Goal: Information Seeking & Learning: Find specific fact

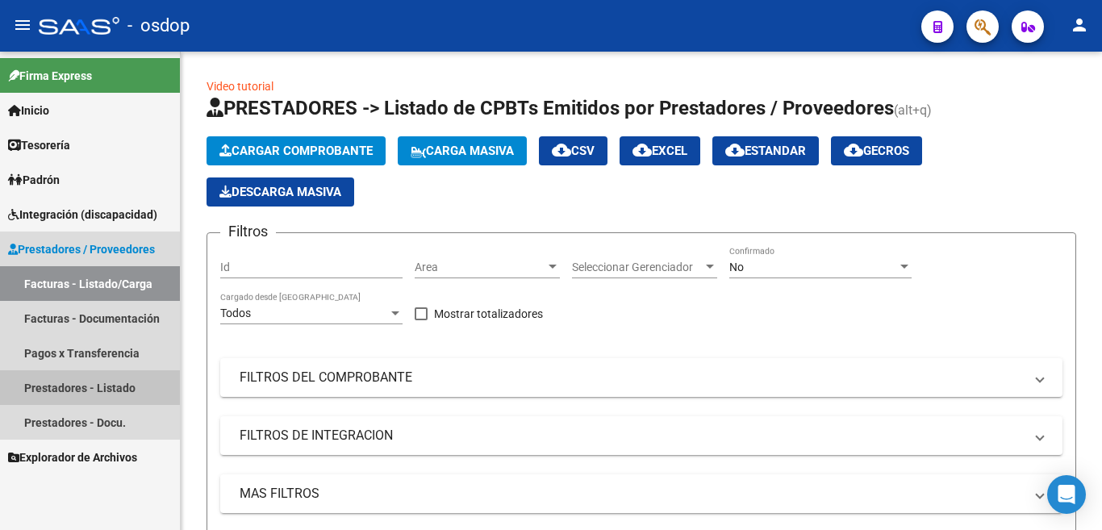
click at [123, 387] on link "Prestadores - Listado" at bounding box center [90, 387] width 180 height 35
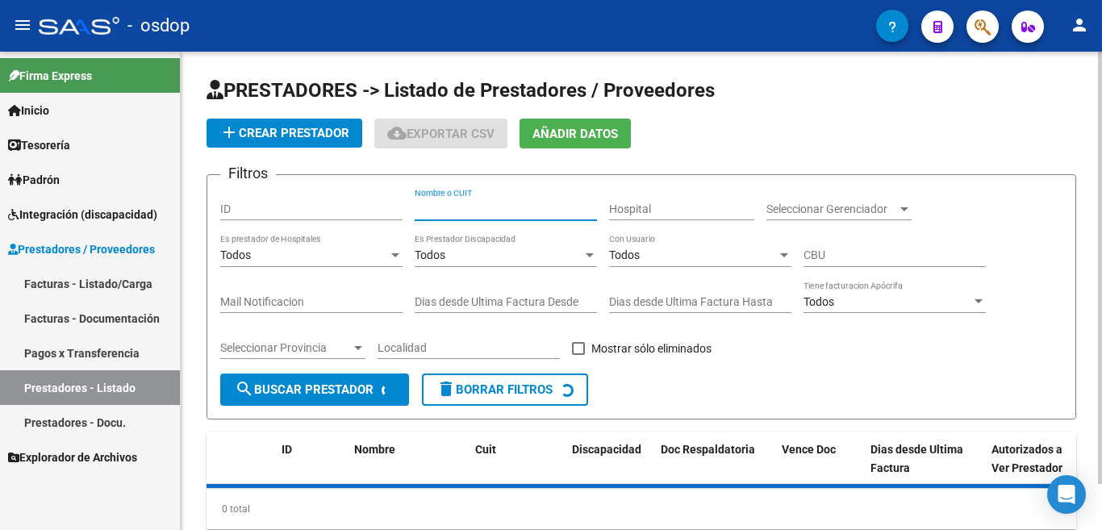
click at [427, 209] on input "Nombre o CUIT" at bounding box center [506, 209] width 182 height 14
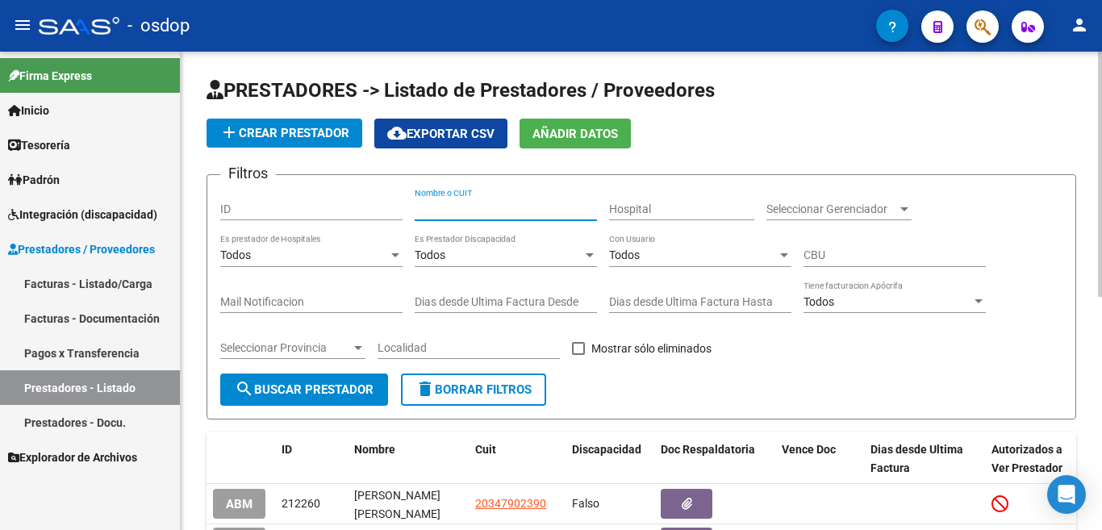
paste input "27392566037"
type input "27392566037"
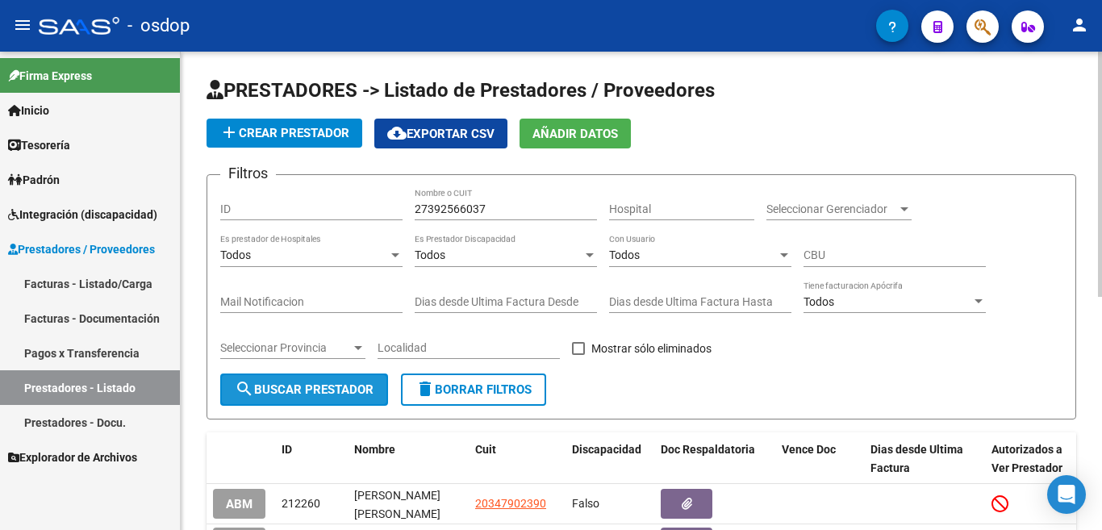
click at [322, 387] on span "search Buscar Prestador" at bounding box center [304, 389] width 139 height 15
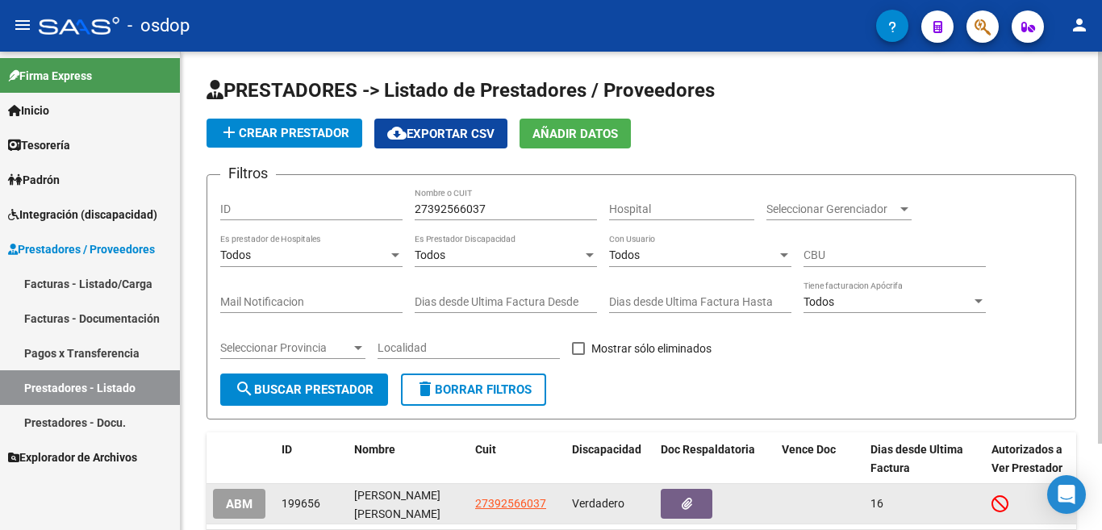
scroll to position [106, 0]
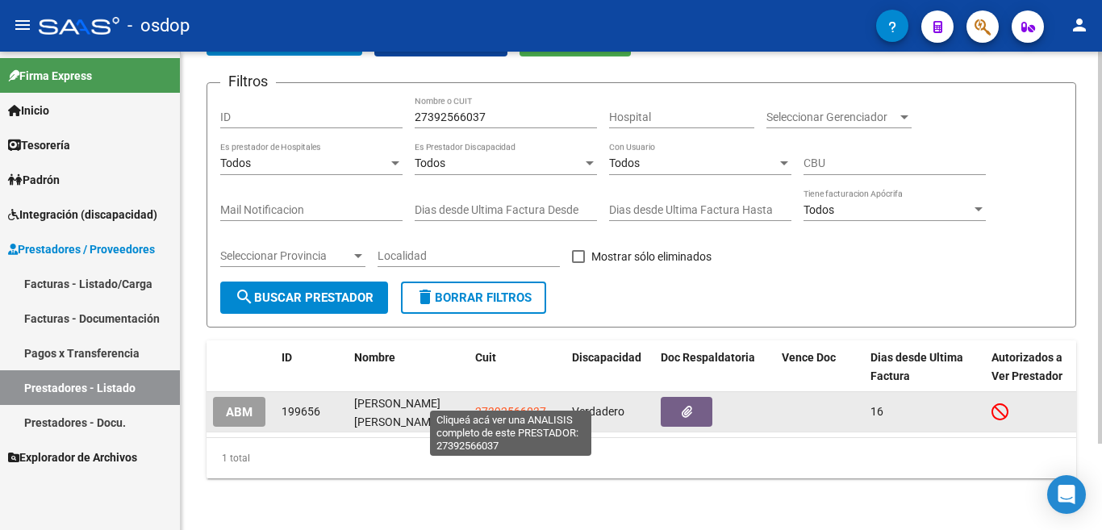
click at [507, 405] on span "27392566037" at bounding box center [510, 411] width 71 height 13
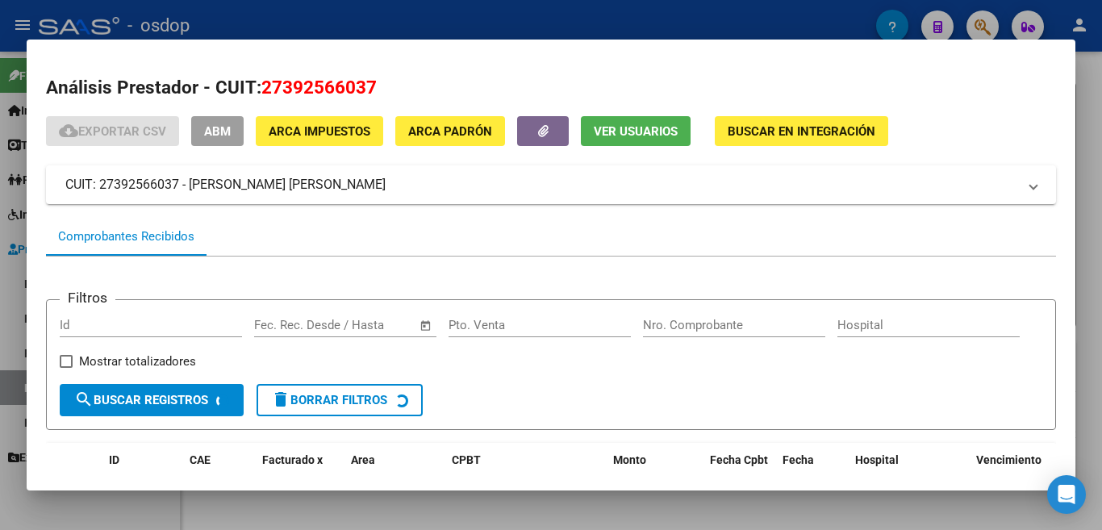
scroll to position [107, 0]
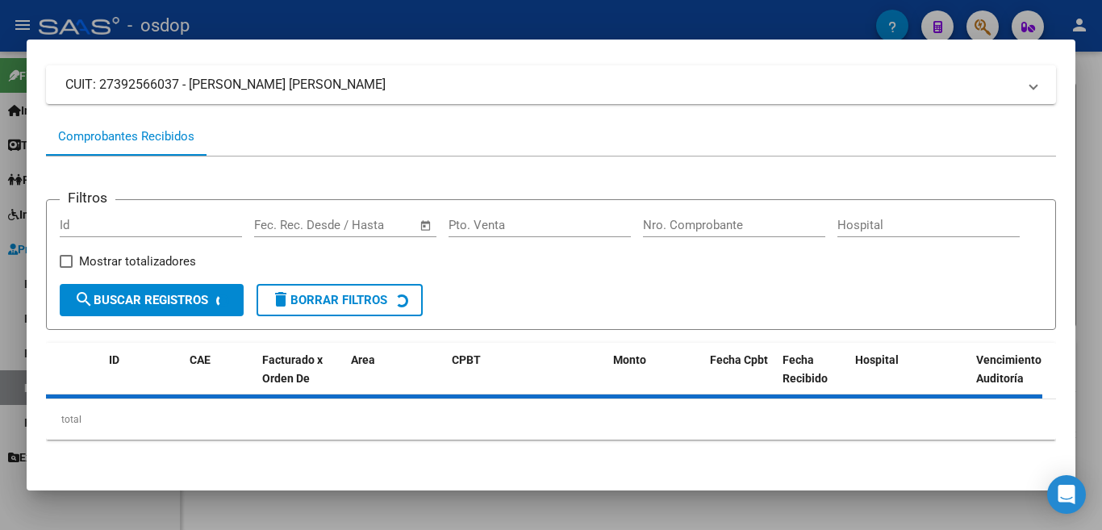
click at [493, 320] on form "Filtros Id Fecha inicio – Fecha fin Fec. Rec. Desde / Hasta Pto. Venta Nro. Com…" at bounding box center [551, 264] width 1010 height 131
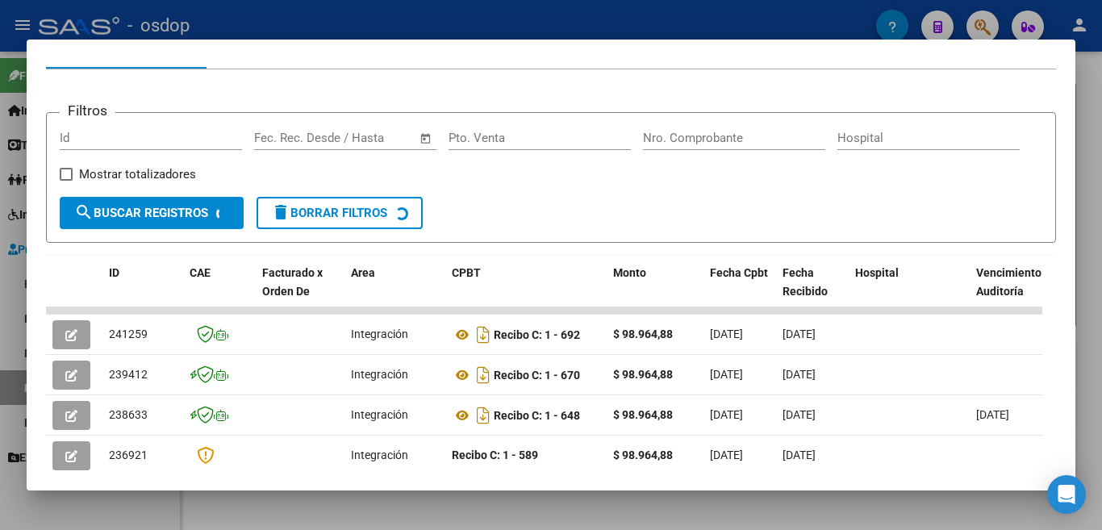
scroll to position [188, 0]
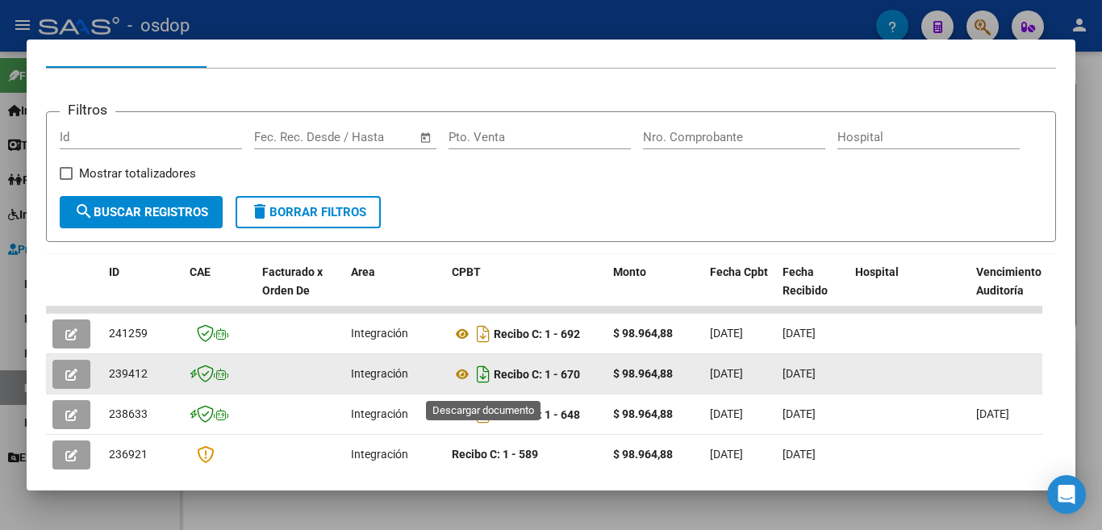
click at [478, 386] on icon "Descargar documento" at bounding box center [483, 374] width 21 height 26
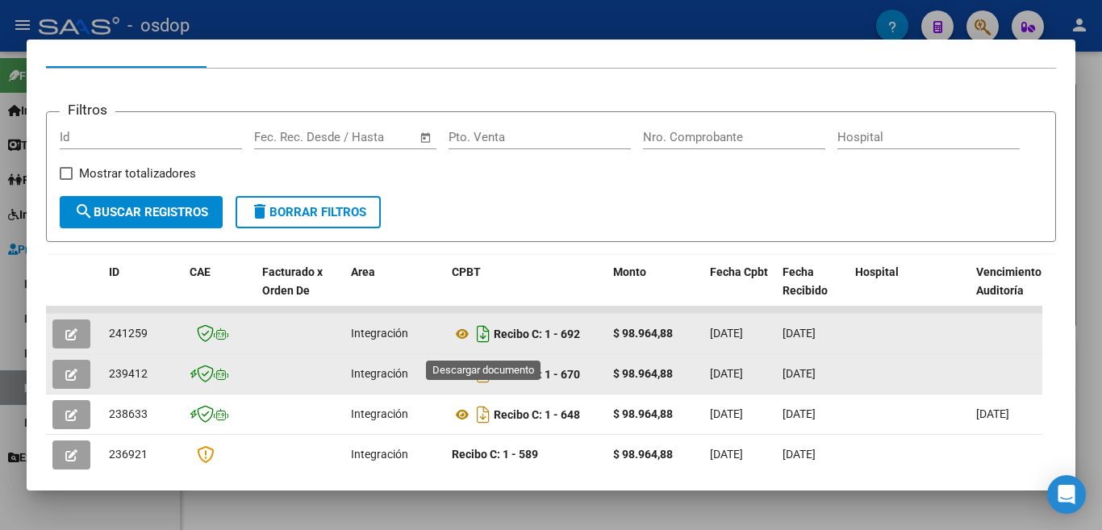
click at [485, 345] on icon "Descargar documento" at bounding box center [483, 334] width 21 height 26
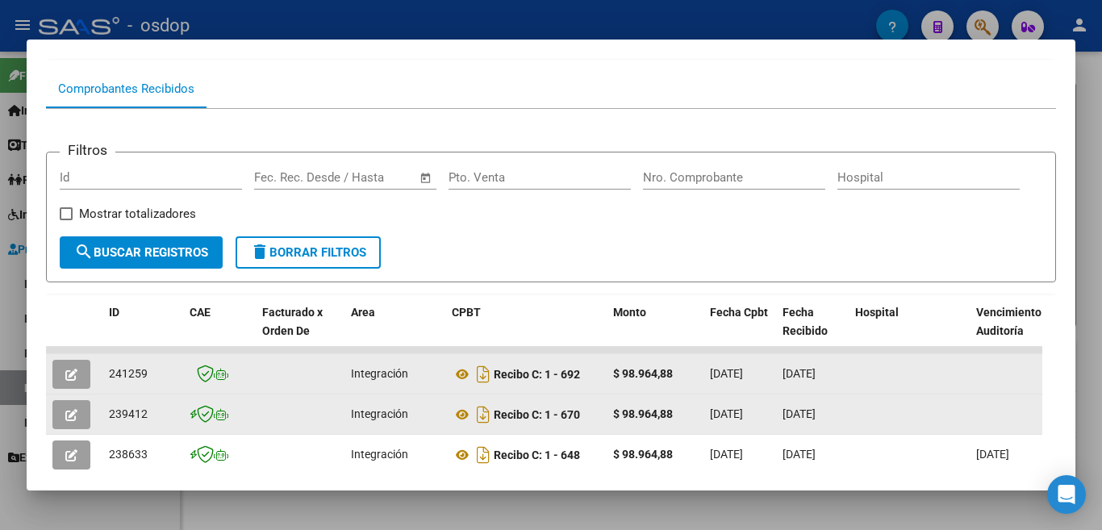
scroll to position [107, 0]
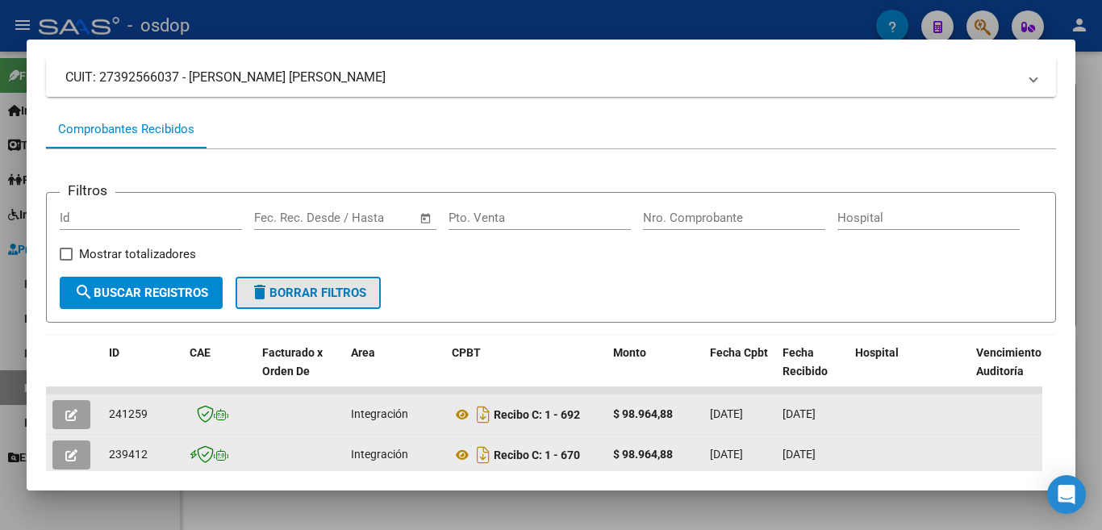
click at [303, 298] on span "delete Borrar Filtros" at bounding box center [308, 293] width 116 height 15
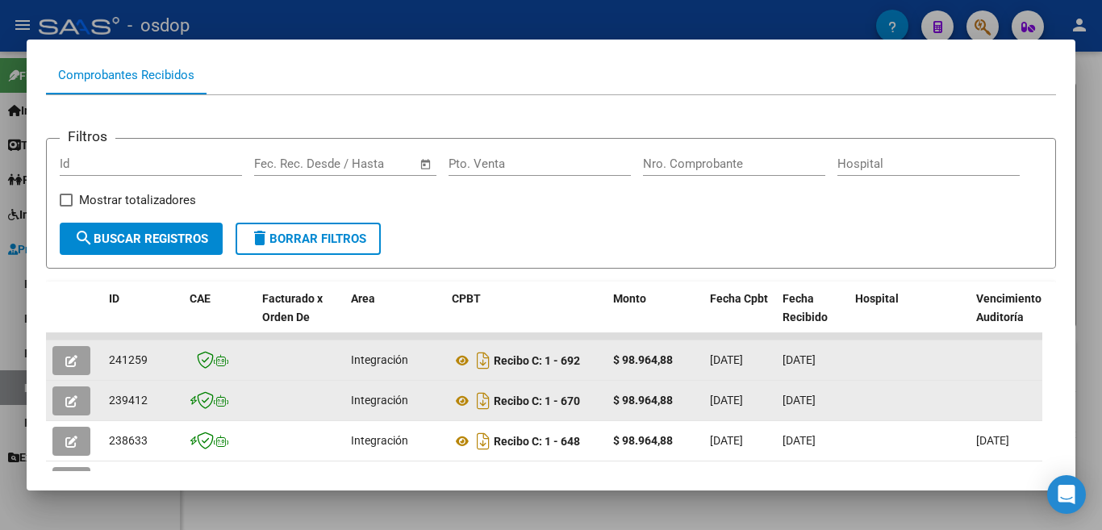
scroll to position [0, 0]
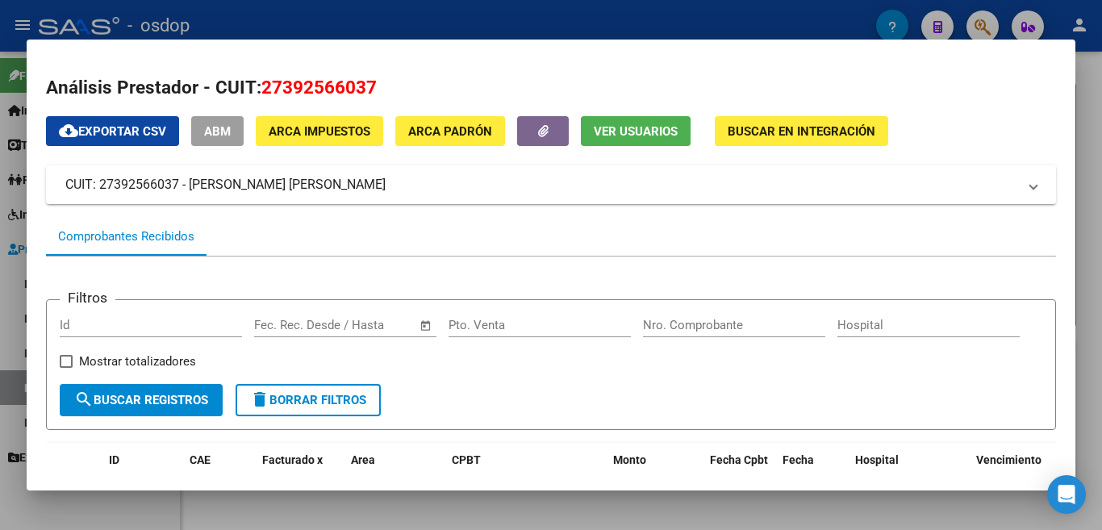
click at [0, 220] on div at bounding box center [551, 265] width 1102 height 530
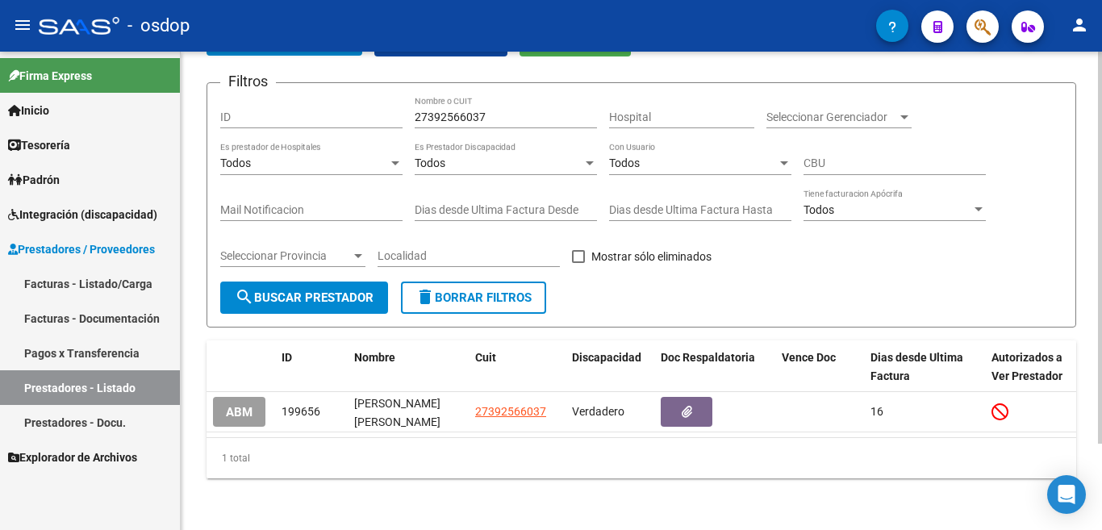
click at [485, 111] on div "27392566037 Nombre o CUIT" at bounding box center [506, 112] width 182 height 32
click at [483, 111] on input "27392566037" at bounding box center [506, 118] width 182 height 14
paste input "27357072021"
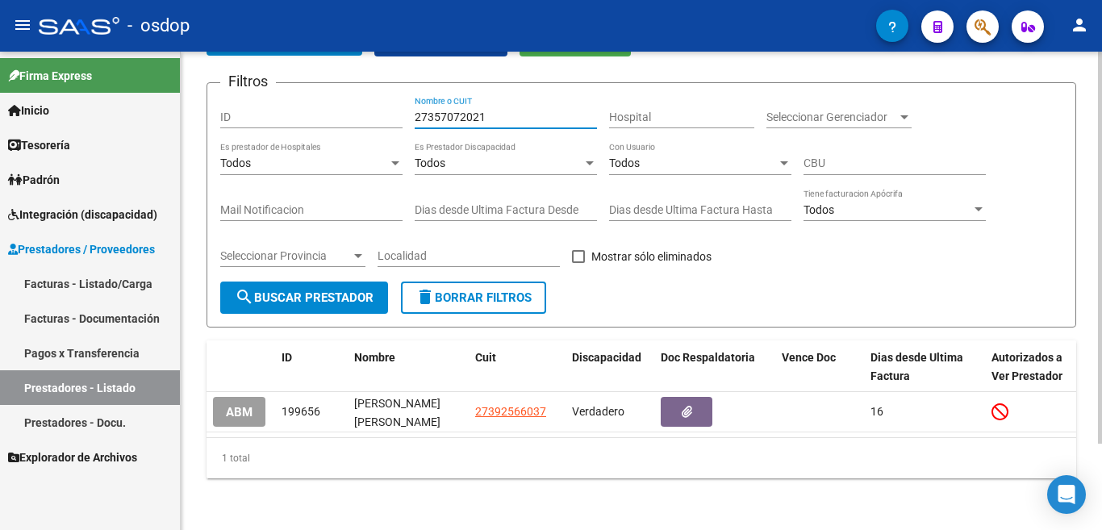
type input "27357072021"
click at [475, 282] on button "delete Borrar Filtros" at bounding box center [473, 298] width 145 height 32
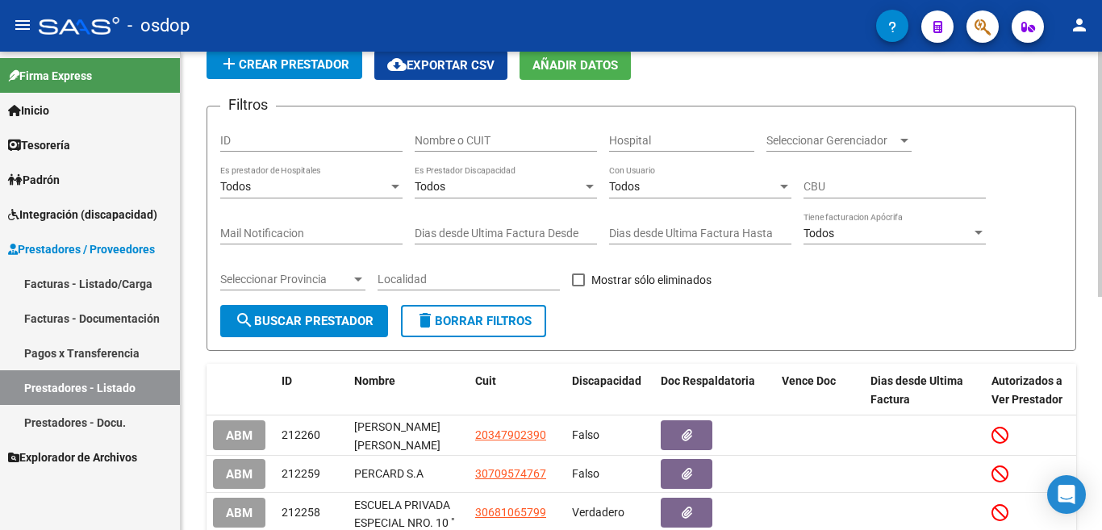
scroll to position [106, 0]
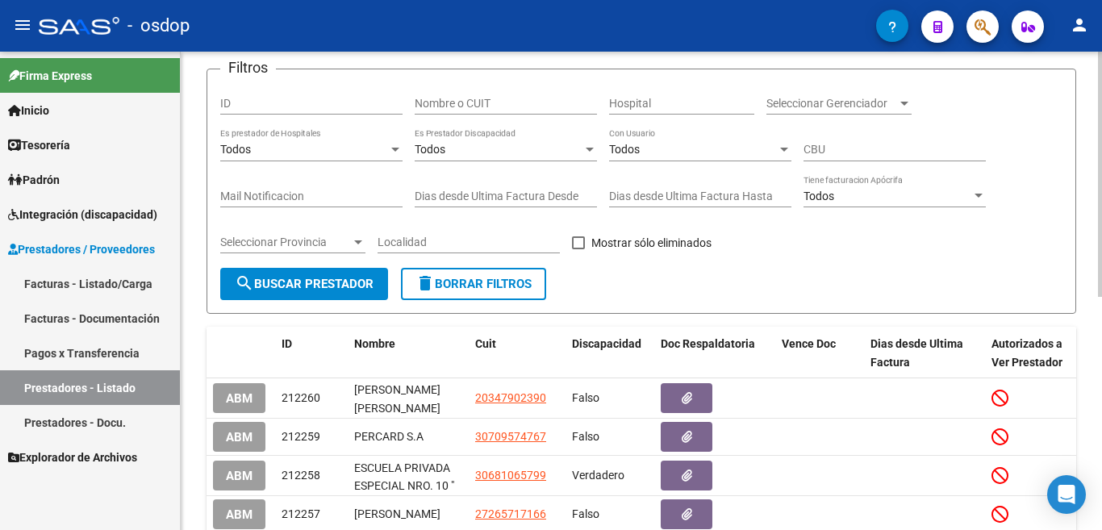
click at [505, 98] on input "Nombre o CUIT" at bounding box center [506, 104] width 182 height 14
paste input "27357072021"
type input "27357072021"
click at [361, 294] on button "search Buscar Prestador" at bounding box center [304, 284] width 168 height 32
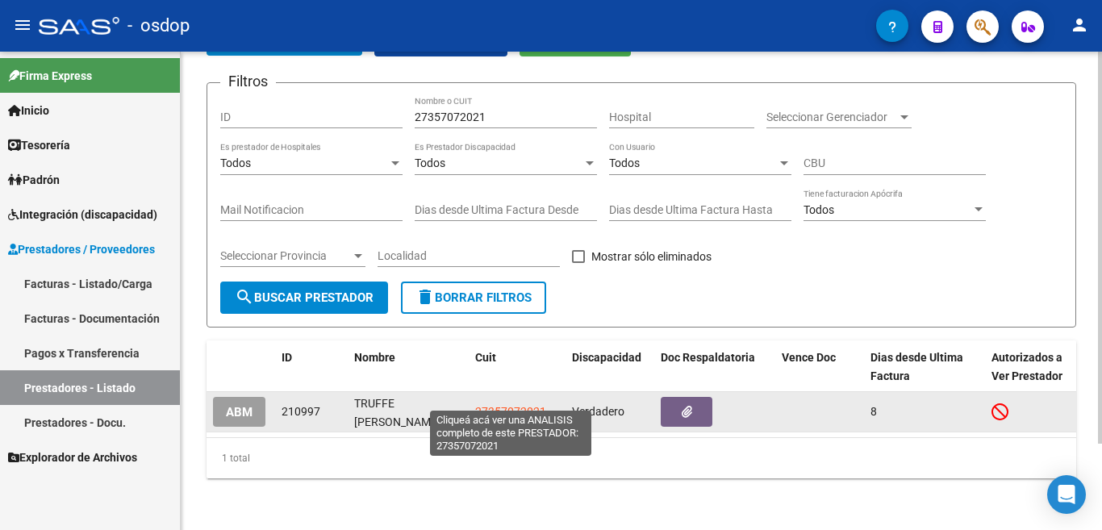
click at [517, 405] on span "27357072021" at bounding box center [510, 411] width 71 height 13
type textarea "27357072021"
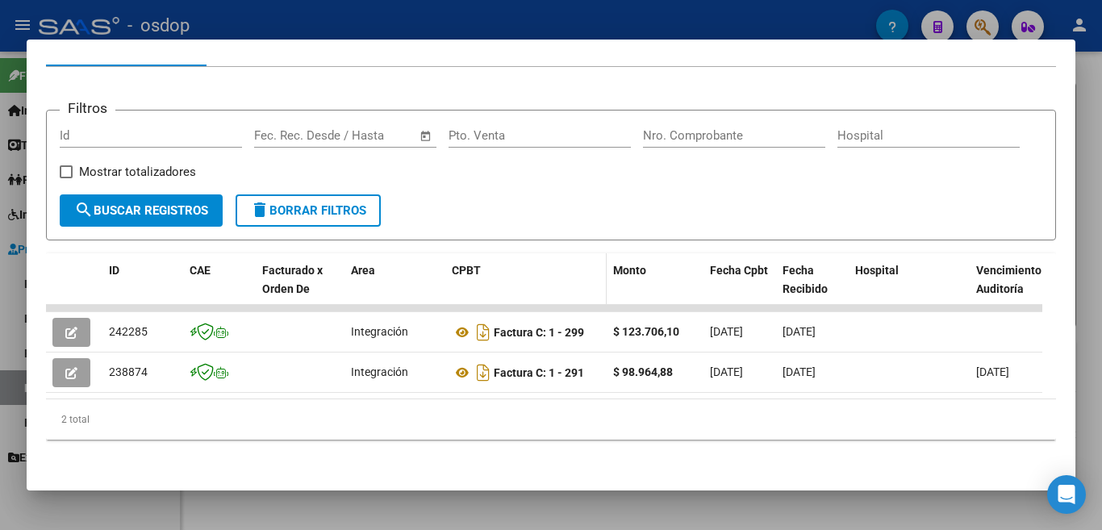
scroll to position [210, 0]
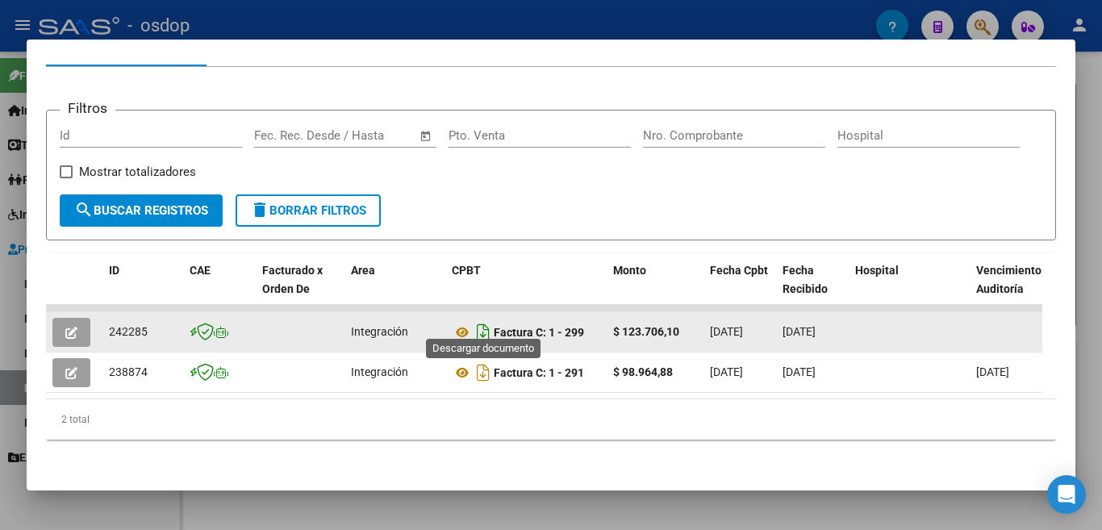
click at [481, 319] on icon "Descargar documento" at bounding box center [483, 332] width 21 height 26
click at [112, 325] on span "242285" at bounding box center [128, 331] width 39 height 13
copy span "242285"
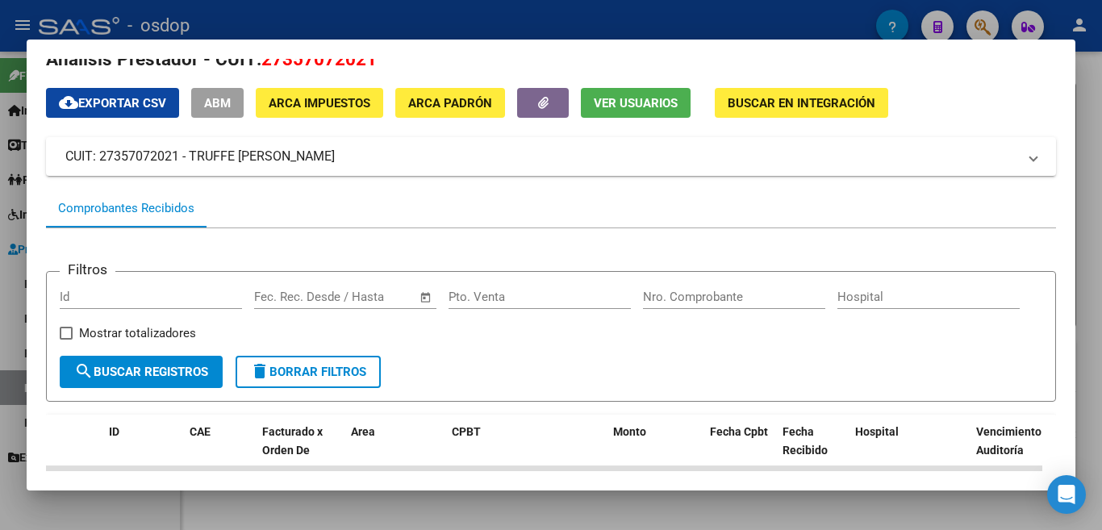
scroll to position [0, 0]
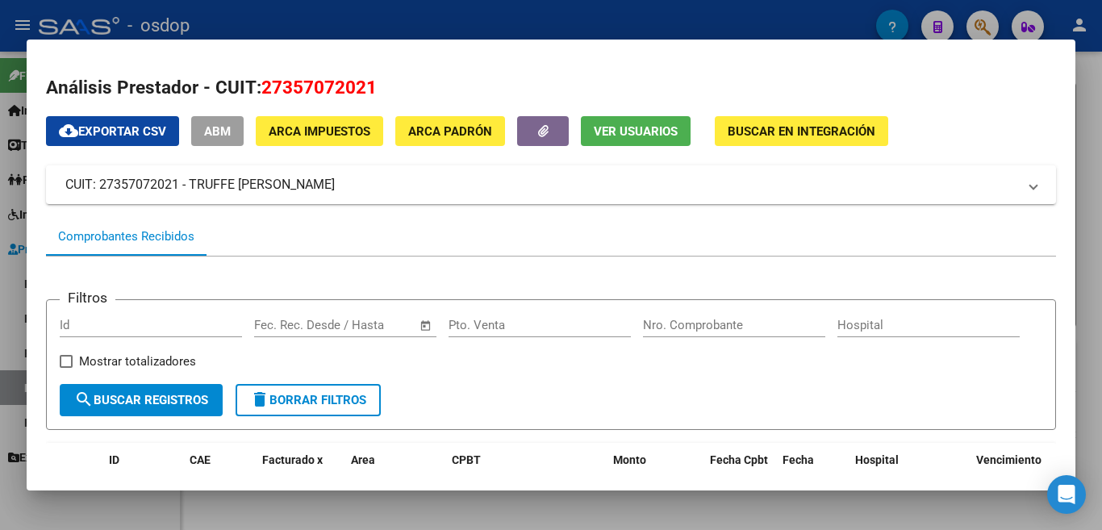
click at [341, 416] on button "delete Borrar Filtros" at bounding box center [308, 400] width 145 height 32
click at [188, 424] on form "Filtros Id Fecha inicio – Fecha fin Fec. Rec. Desde / Hasta Pto. Venta Nro. Com…" at bounding box center [551, 364] width 1010 height 131
click at [0, 284] on div at bounding box center [551, 265] width 1102 height 530
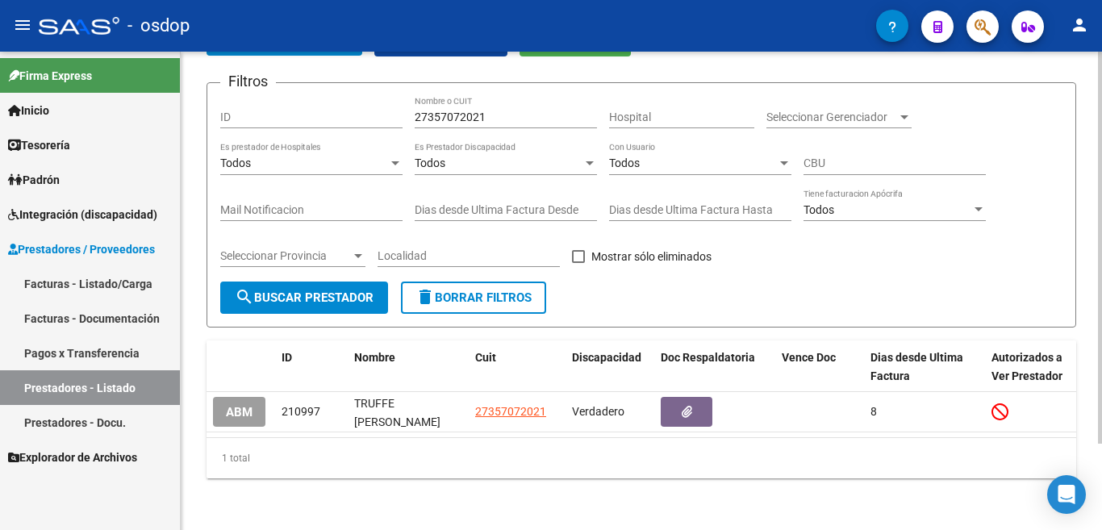
click at [532, 290] on span "delete Borrar Filtros" at bounding box center [473, 297] width 116 height 15
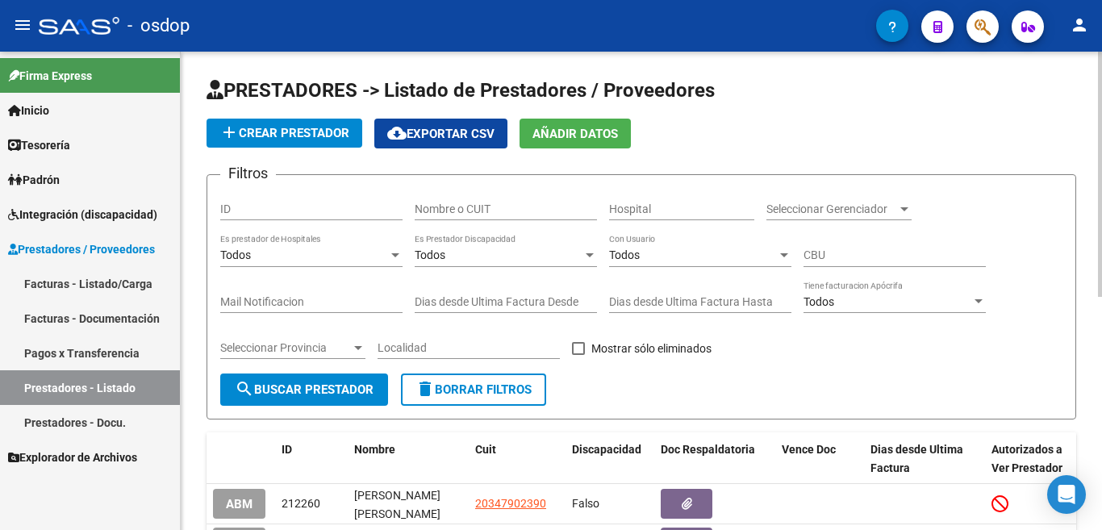
click at [460, 215] on input "Nombre o CUIT" at bounding box center [506, 209] width 182 height 14
paste input "27401626013"
type input "27401626013"
click at [361, 396] on span "search Buscar Prestador" at bounding box center [304, 389] width 139 height 15
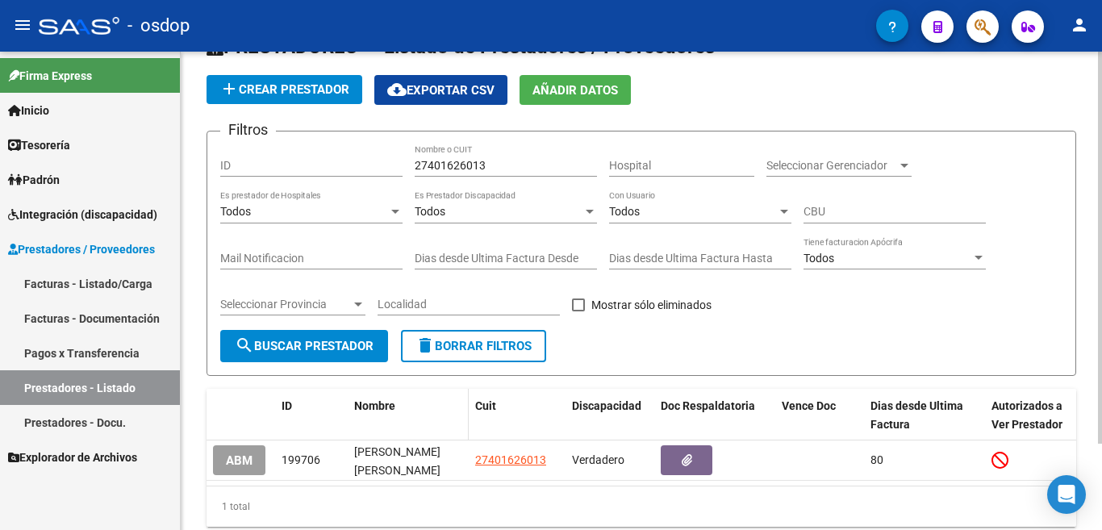
scroll to position [106, 0]
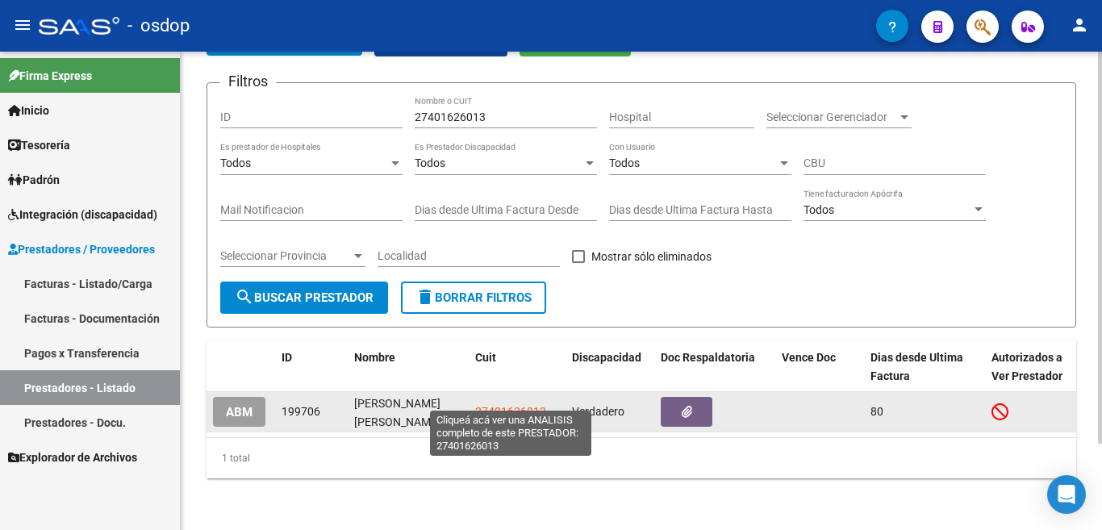
click at [511, 405] on span "27401626013" at bounding box center [510, 411] width 71 height 13
type textarea "27401626013"
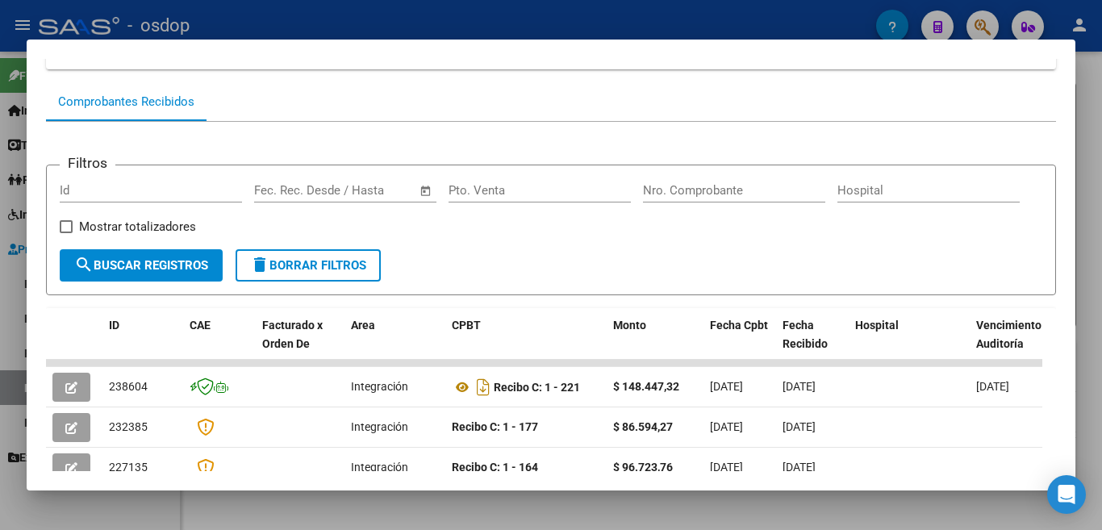
scroll to position [81, 0]
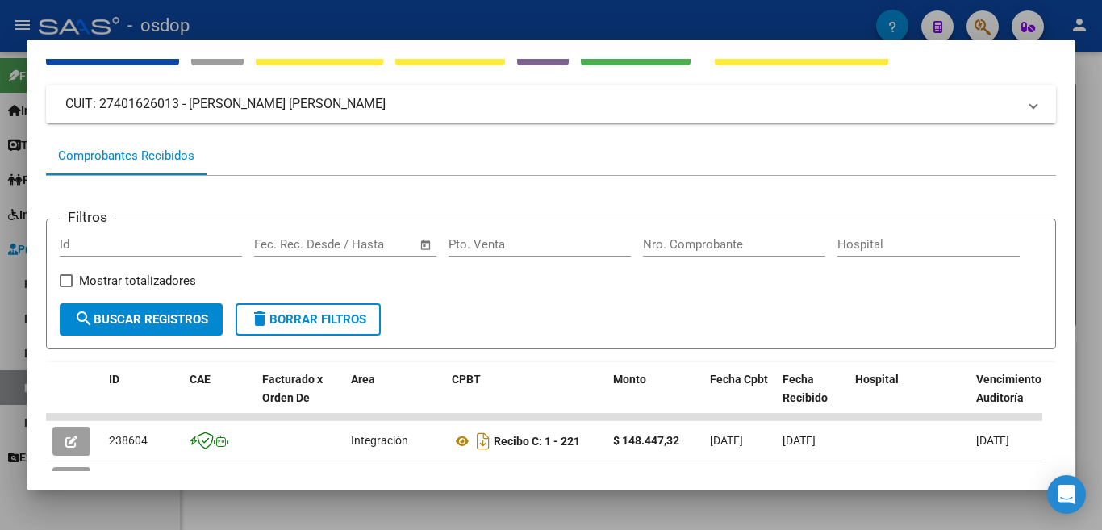
click at [352, 327] on span "delete Borrar Filtros" at bounding box center [308, 319] width 116 height 15
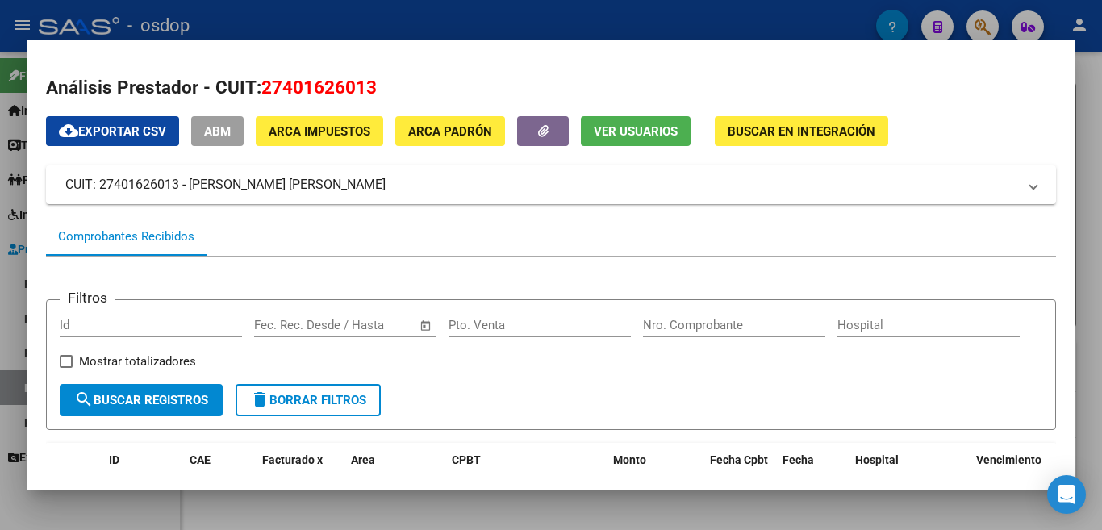
scroll to position [242, 0]
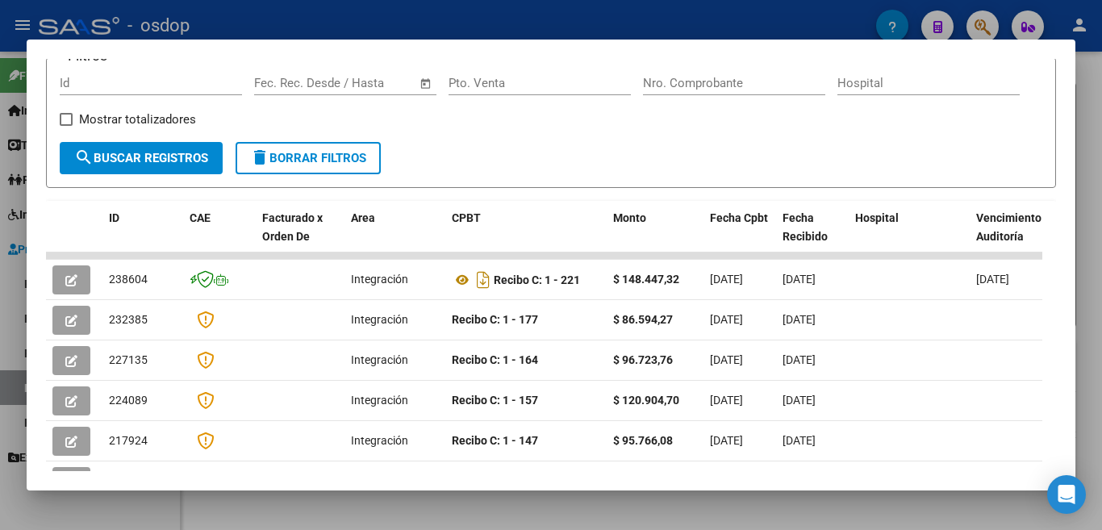
click at [0, 182] on div at bounding box center [551, 265] width 1102 height 530
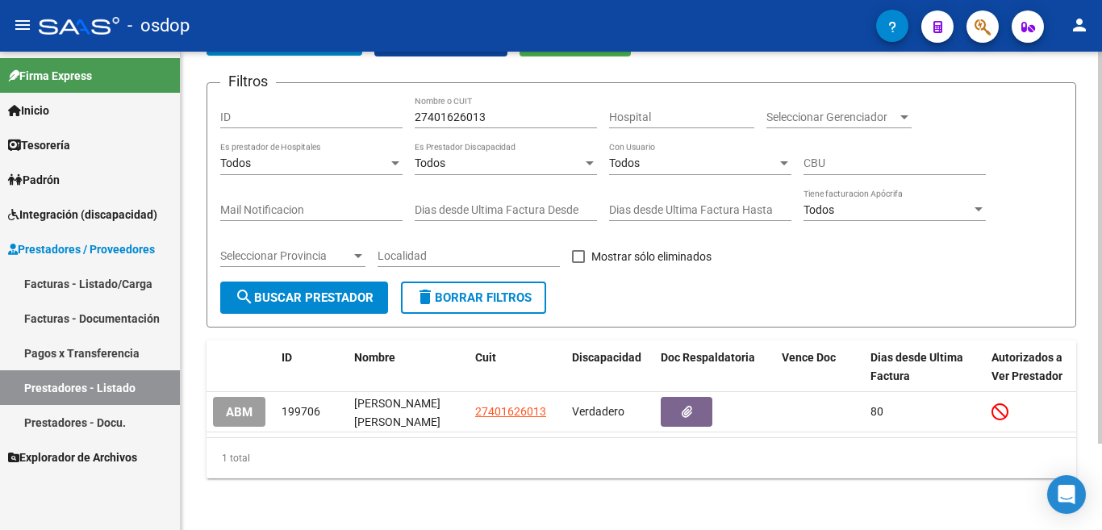
scroll to position [0, 0]
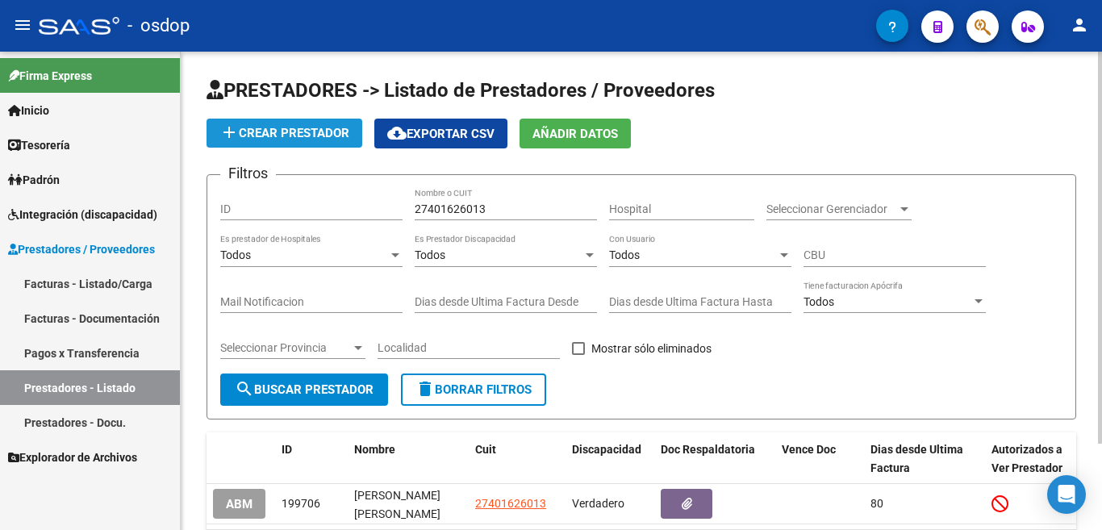
click at [307, 126] on span "add Crear Prestador" at bounding box center [284, 133] width 130 height 15
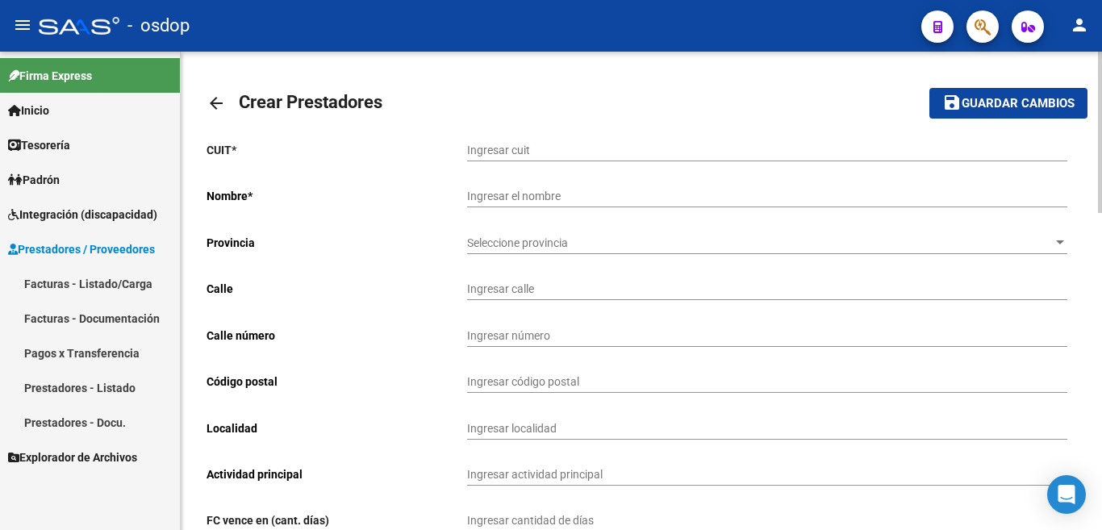
click at [119, 246] on span "Prestadores / Proveedores" at bounding box center [81, 249] width 147 height 18
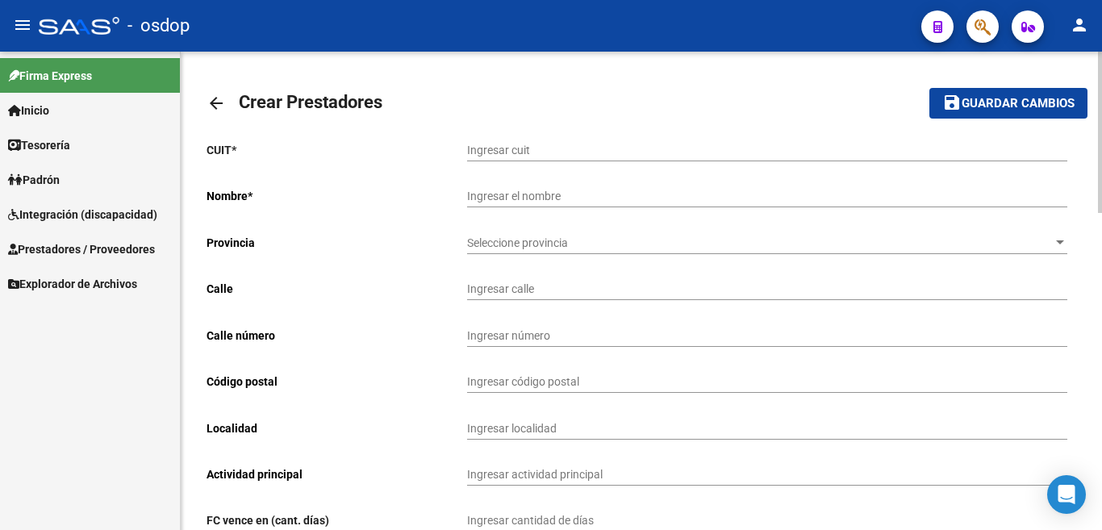
click at [145, 244] on span "Prestadores / Proveedores" at bounding box center [81, 249] width 147 height 18
click at [128, 210] on span "Integración (discapacidad)" at bounding box center [82, 215] width 149 height 18
click at [136, 215] on span "Integración (discapacidad)" at bounding box center [82, 215] width 149 height 18
click at [137, 247] on span "Prestadores / Proveedores" at bounding box center [81, 249] width 147 height 18
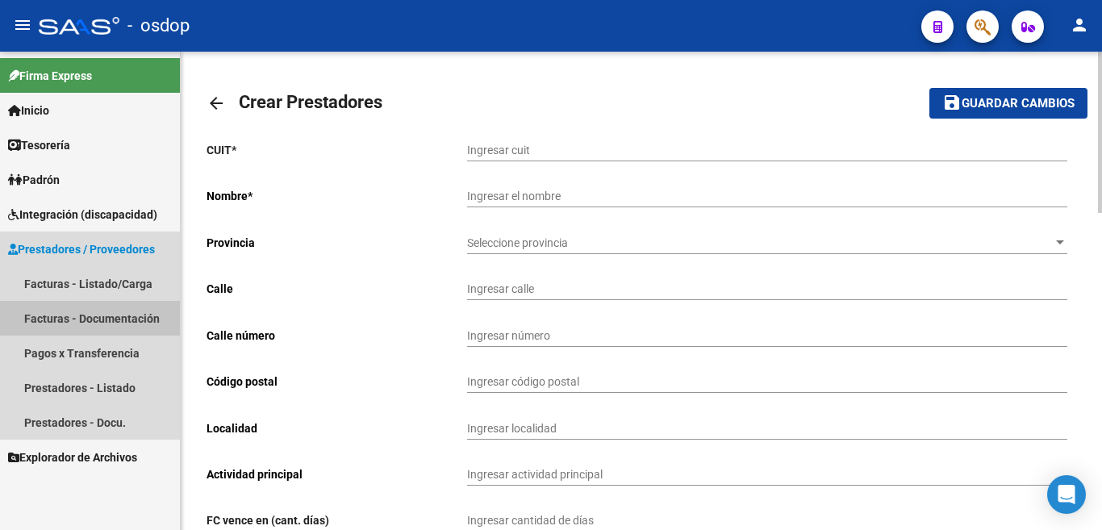
click at [128, 315] on link "Facturas - Documentación" at bounding box center [90, 318] width 180 height 35
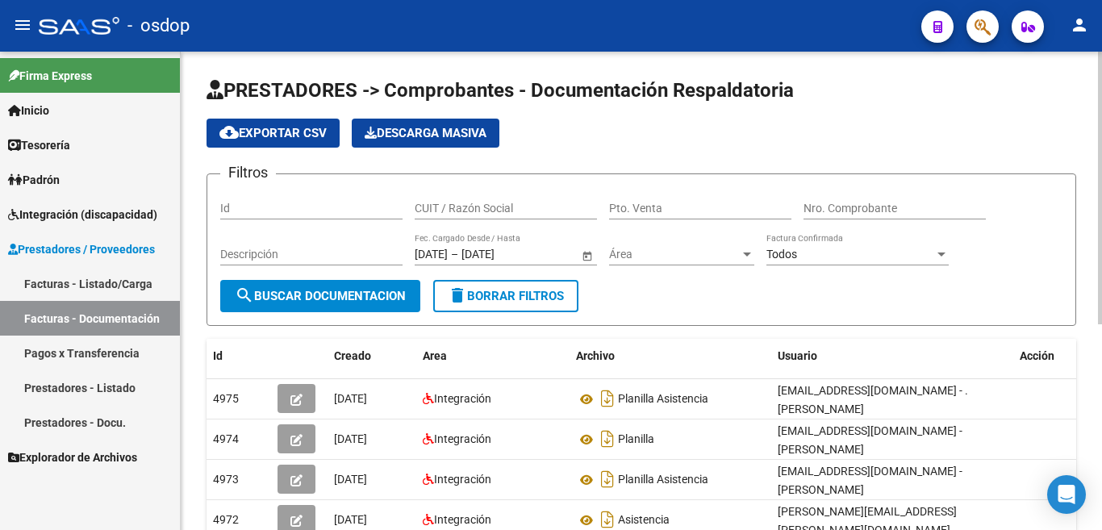
click at [103, 248] on span "Prestadores / Proveedores" at bounding box center [81, 249] width 147 height 18
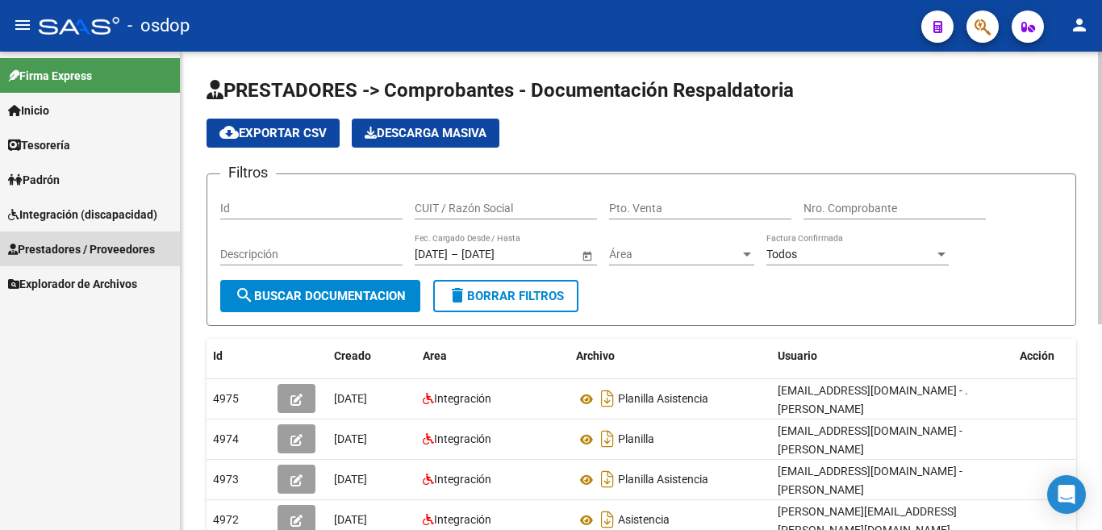
click at [86, 259] on link "Prestadores / Proveedores" at bounding box center [90, 249] width 180 height 35
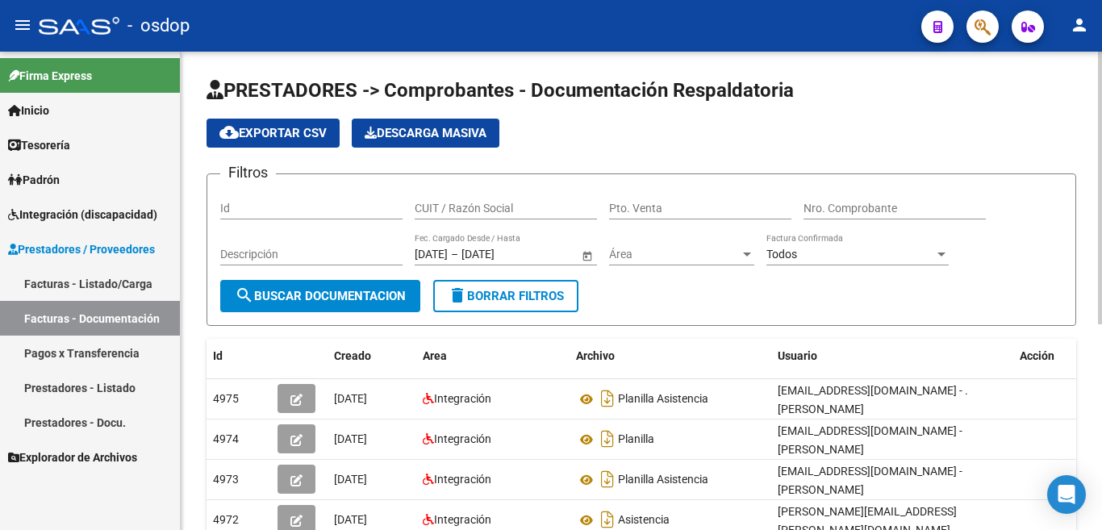
click at [123, 393] on link "Prestadores - Listado" at bounding box center [90, 387] width 180 height 35
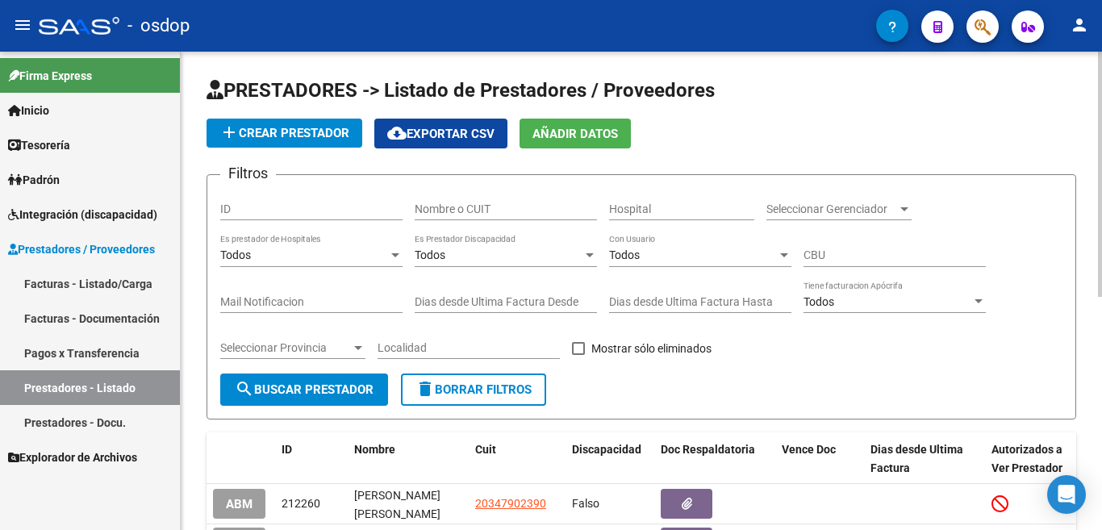
click at [97, 257] on span "Prestadores / Proveedores" at bounding box center [81, 249] width 147 height 18
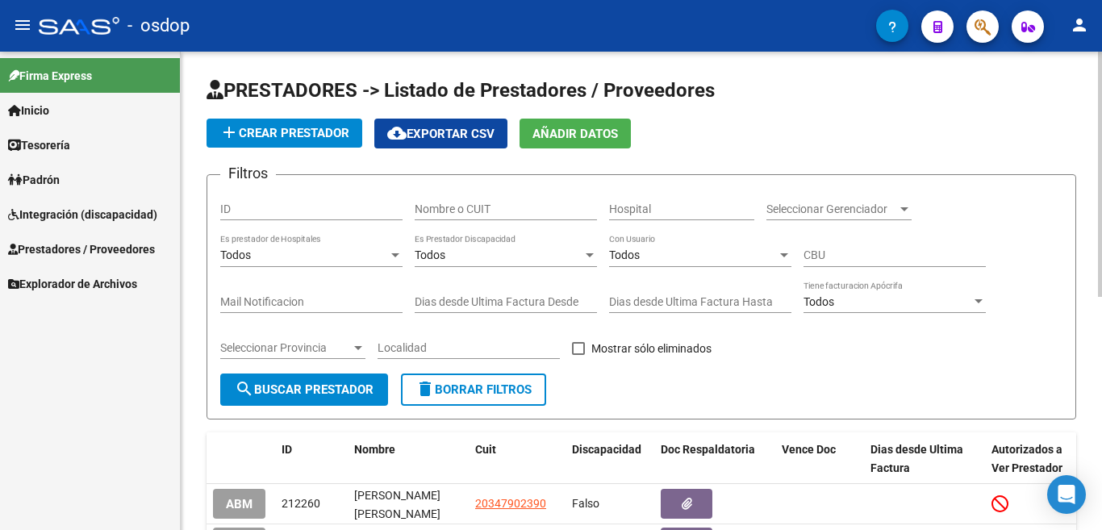
click at [97, 257] on span "Prestadores / Proveedores" at bounding box center [81, 249] width 147 height 18
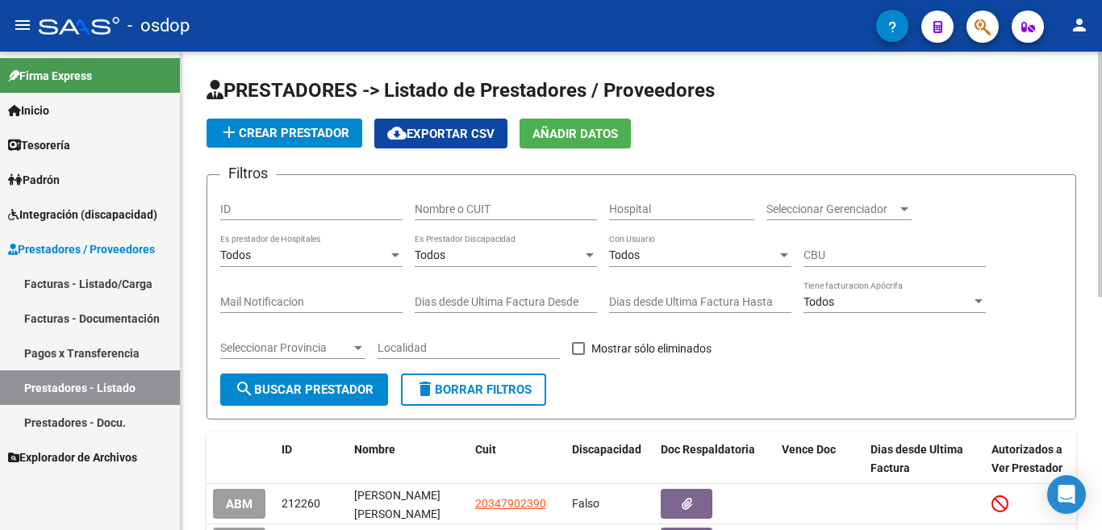
click at [99, 280] on link "Facturas - Listado/Carga" at bounding box center [90, 283] width 180 height 35
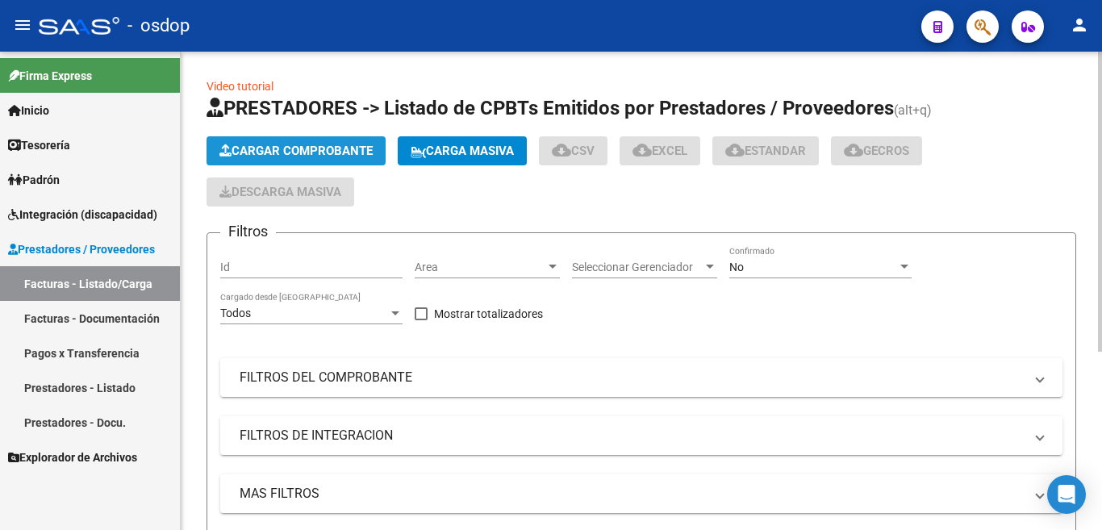
click at [317, 151] on span "Cargar Comprobante" at bounding box center [295, 151] width 153 height 15
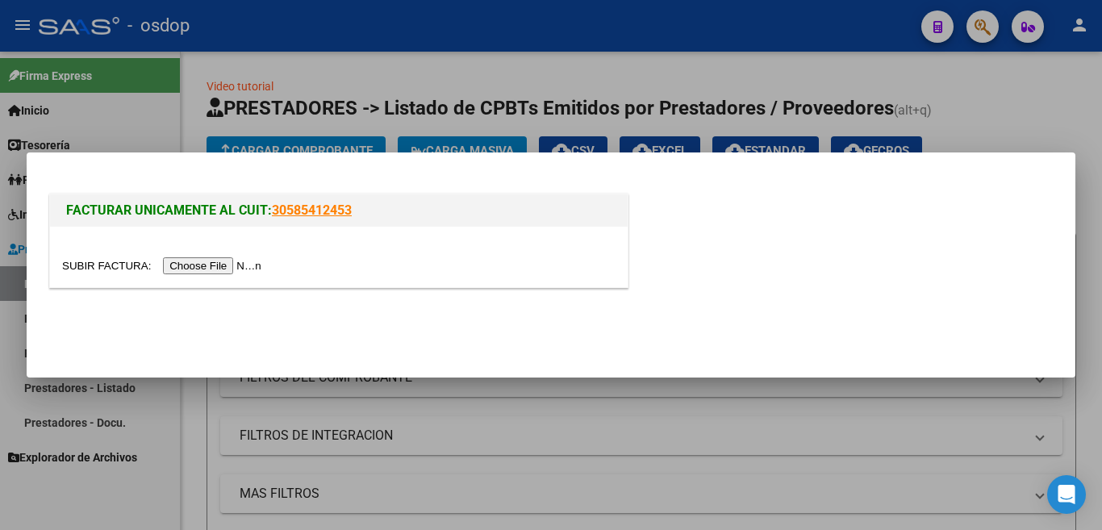
click at [145, 356] on mat-dialog-actions at bounding box center [551, 327] width 1010 height 61
click at [369, 73] on div at bounding box center [551, 265] width 1102 height 530
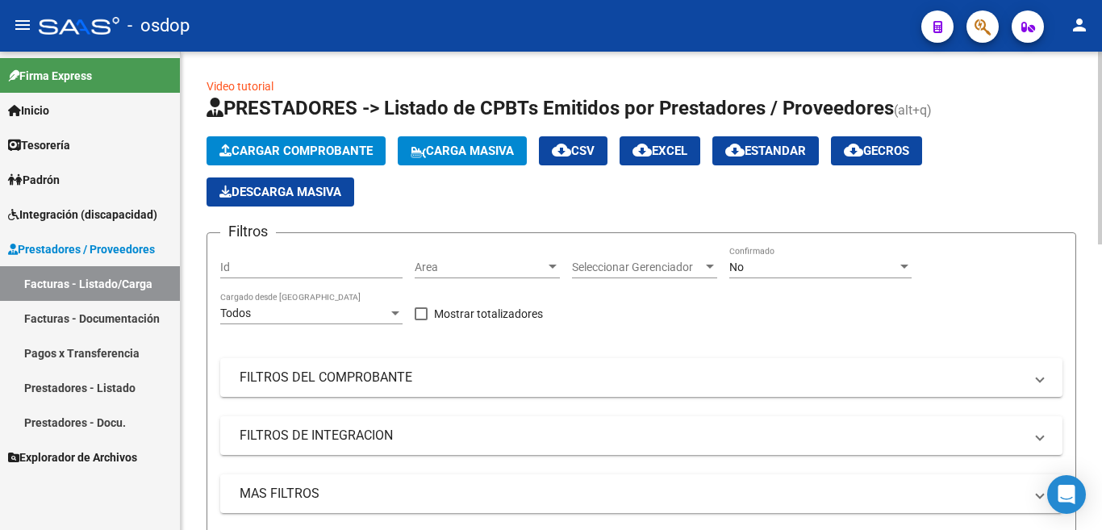
click at [261, 158] on button "Cargar Comprobante" at bounding box center [296, 150] width 179 height 29
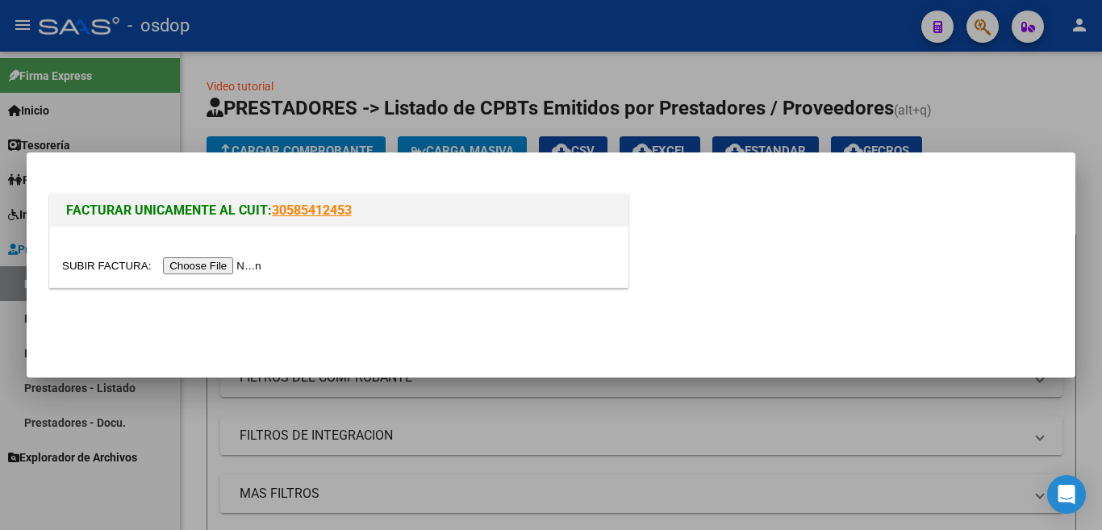
click at [237, 261] on input "file" at bounding box center [164, 265] width 204 height 17
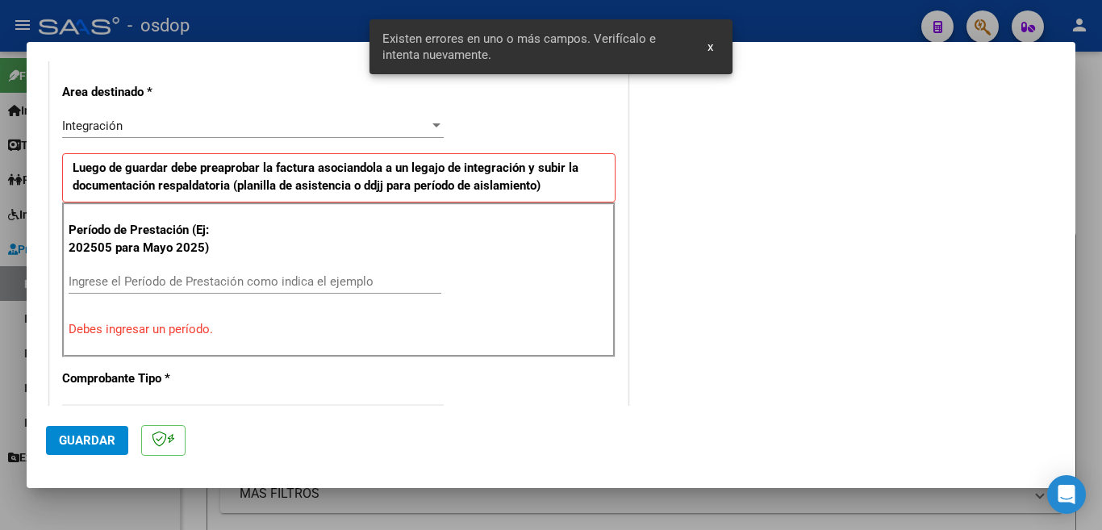
scroll to position [359, 0]
click at [313, 276] on input "Ingrese el Período de Prestación como indica el ejemplo" at bounding box center [255, 280] width 373 height 15
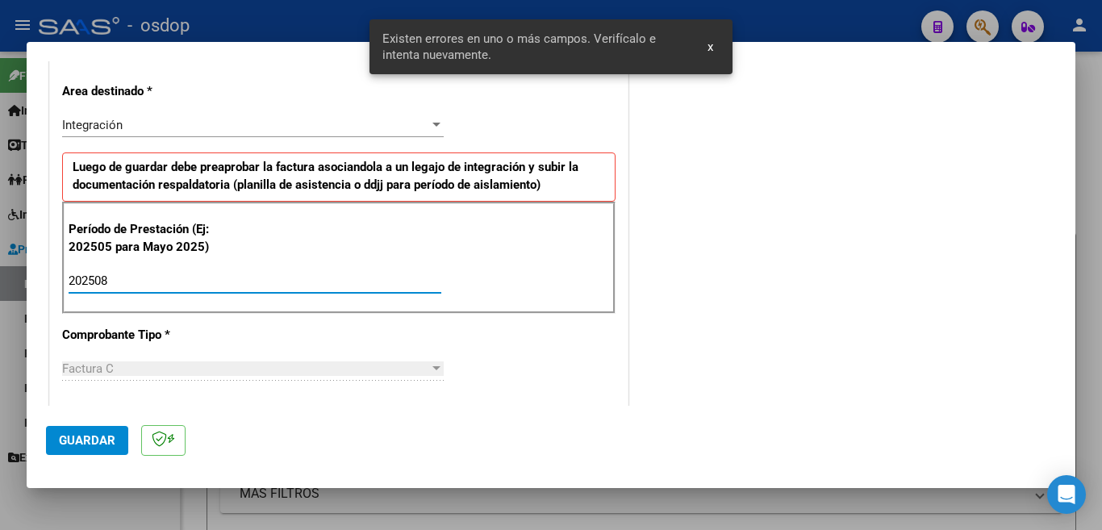
click at [315, 274] on input "202508" at bounding box center [255, 280] width 373 height 15
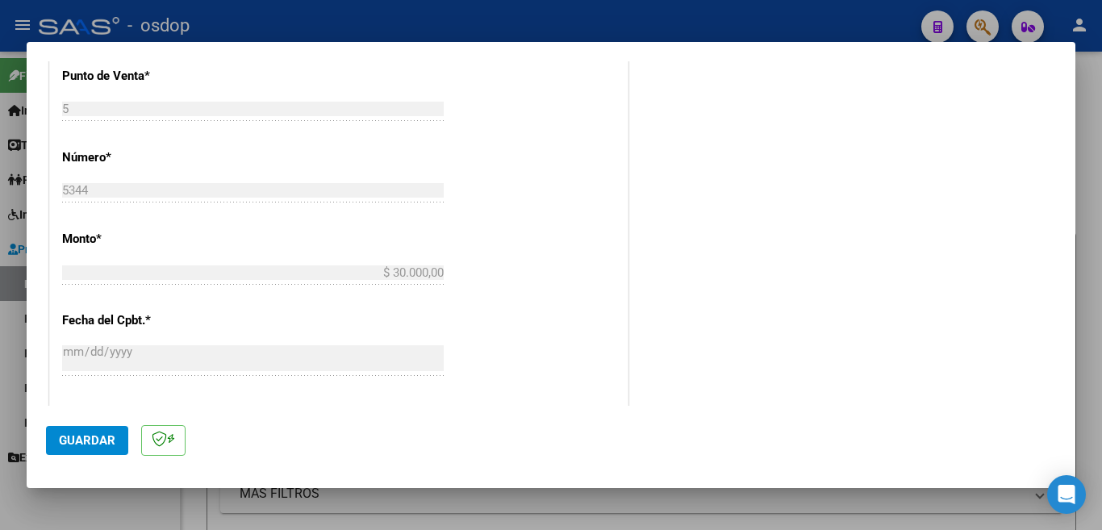
scroll to position [682, 0]
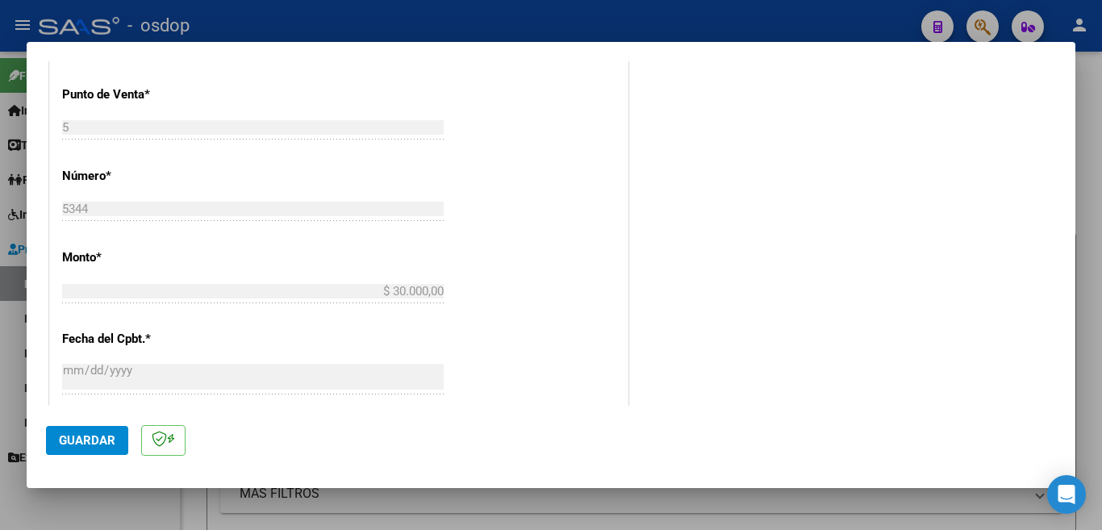
type input "202507"
click at [65, 433] on span "Guardar" at bounding box center [87, 440] width 56 height 15
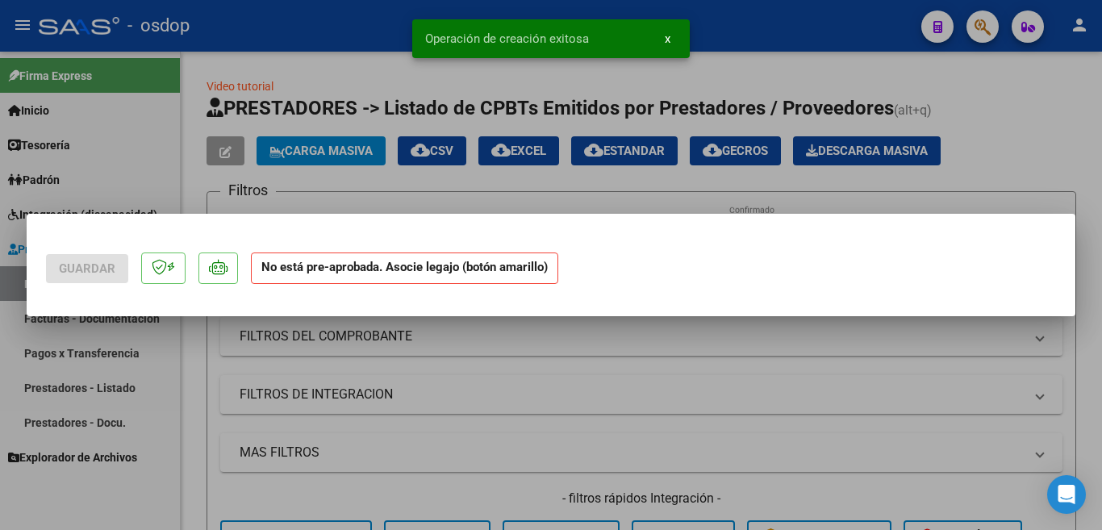
scroll to position [0, 0]
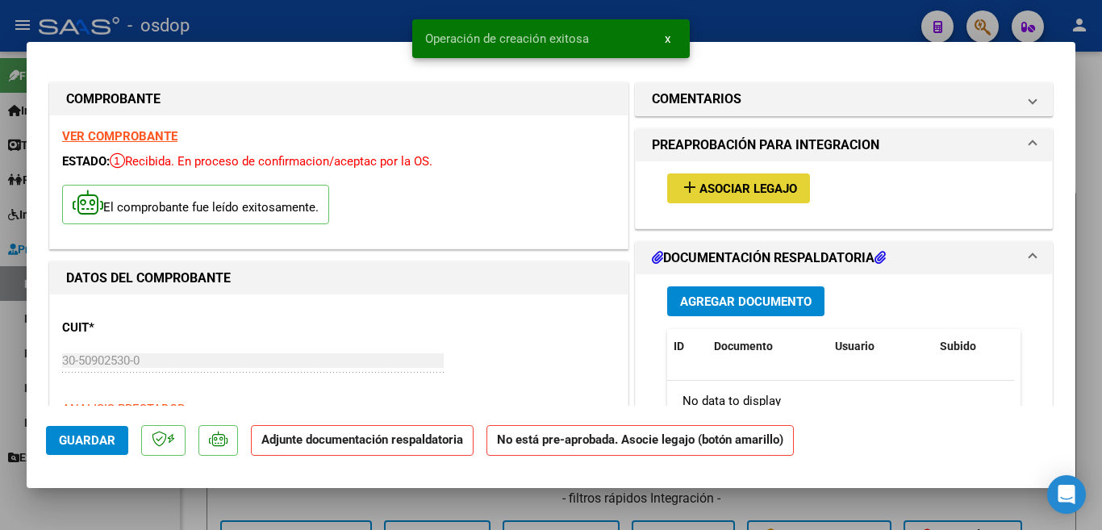
click at [753, 180] on button "add Asociar Legajo" at bounding box center [738, 188] width 143 height 30
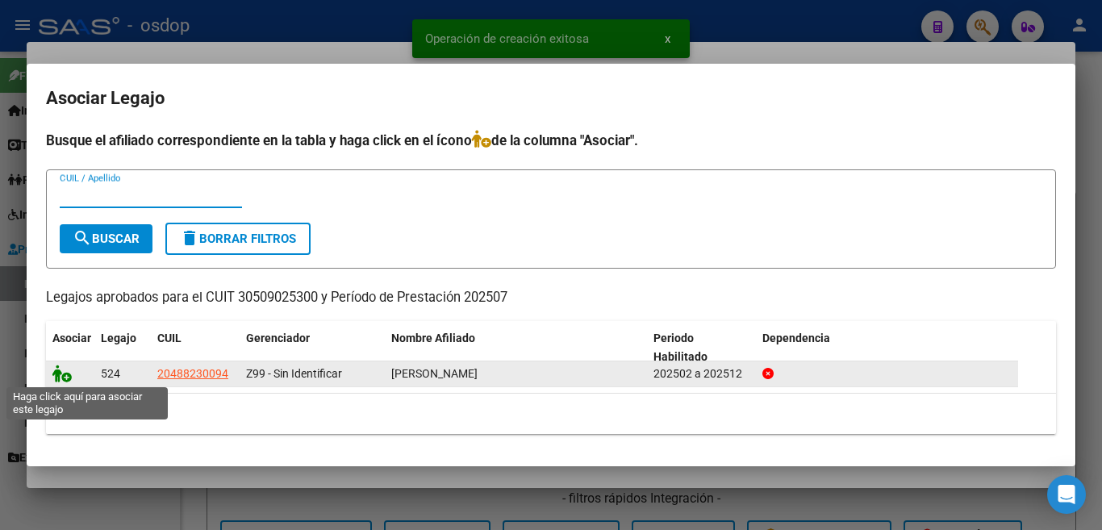
click at [56, 372] on icon at bounding box center [61, 374] width 19 height 18
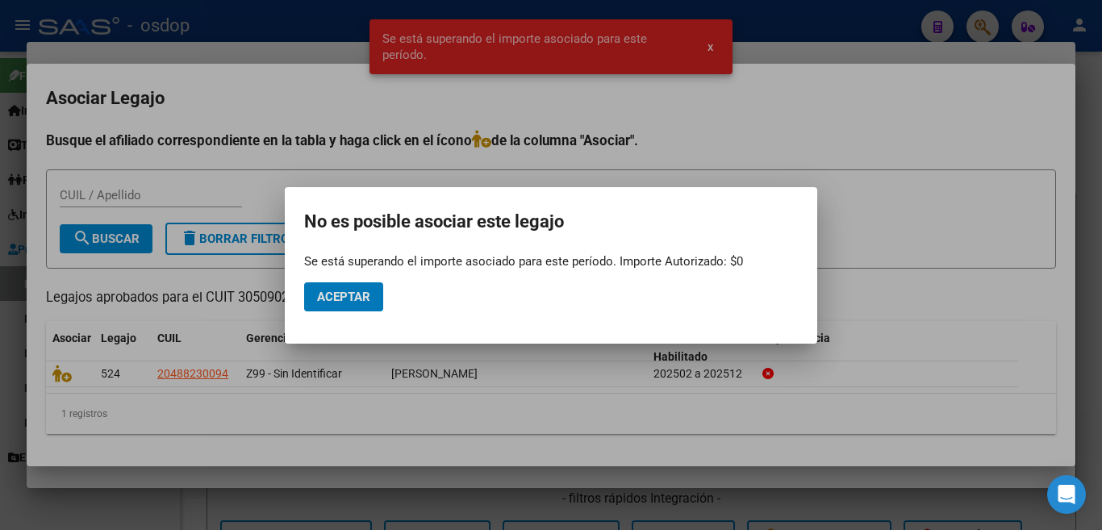
click at [515, 363] on div at bounding box center [551, 265] width 1102 height 530
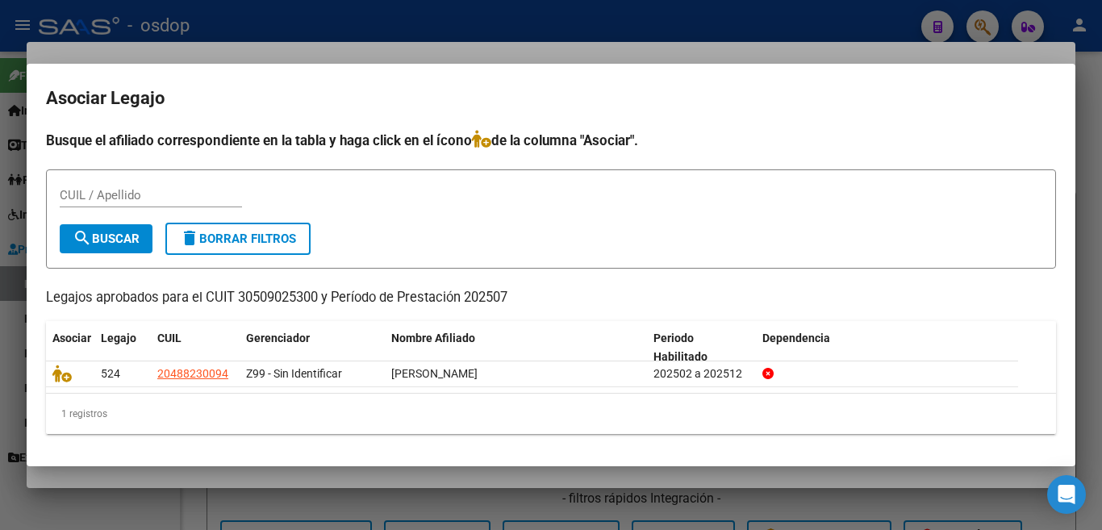
click at [0, 268] on div at bounding box center [551, 265] width 1102 height 530
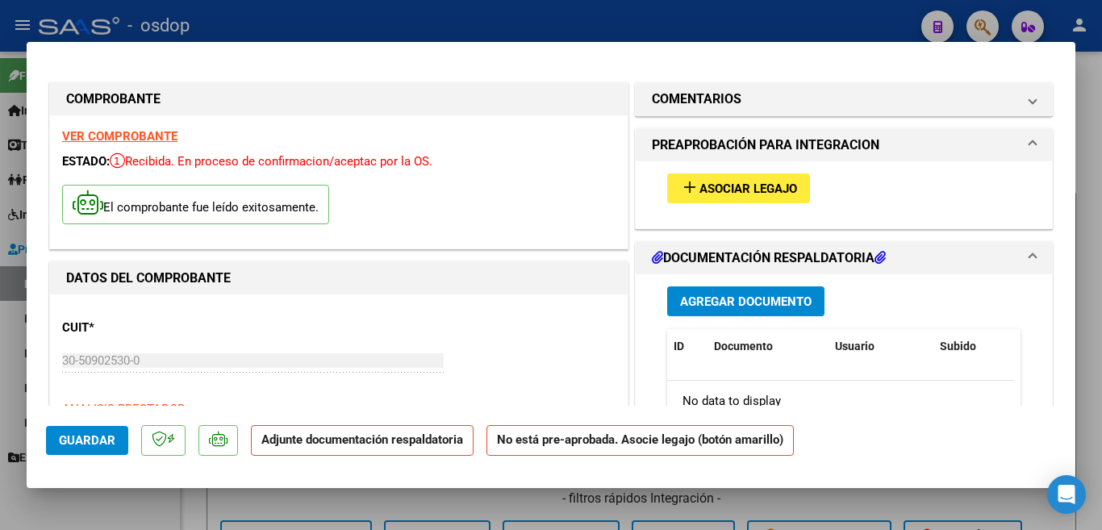
click at [0, 281] on div at bounding box center [551, 265] width 1102 height 530
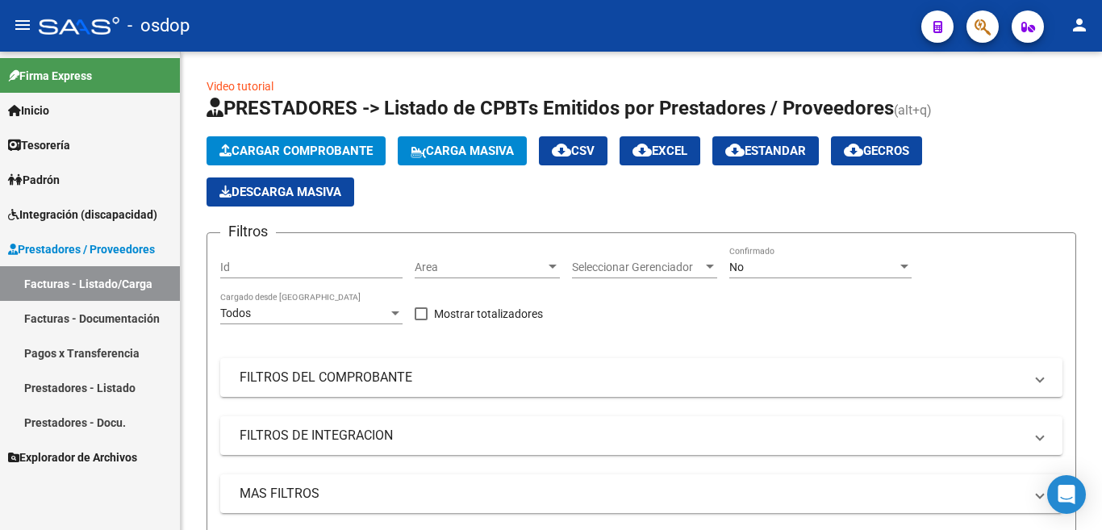
click at [98, 392] on link "Prestadores - Listado" at bounding box center [90, 387] width 180 height 35
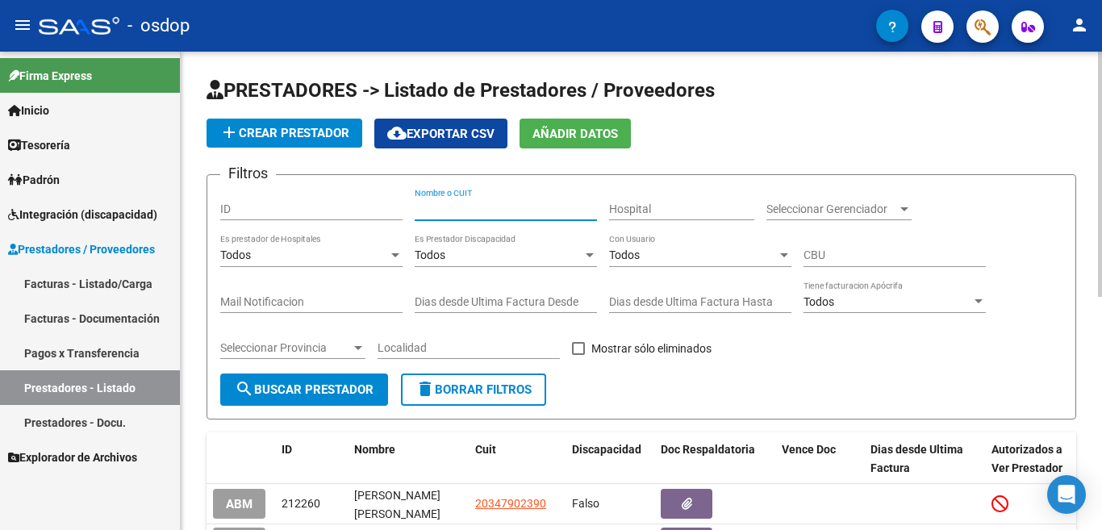
click at [461, 207] on input "Nombre o CUIT" at bounding box center [506, 209] width 182 height 14
paste input "27244075563"
type input "27244075563"
click at [315, 378] on button "search Buscar Prestador" at bounding box center [304, 390] width 168 height 32
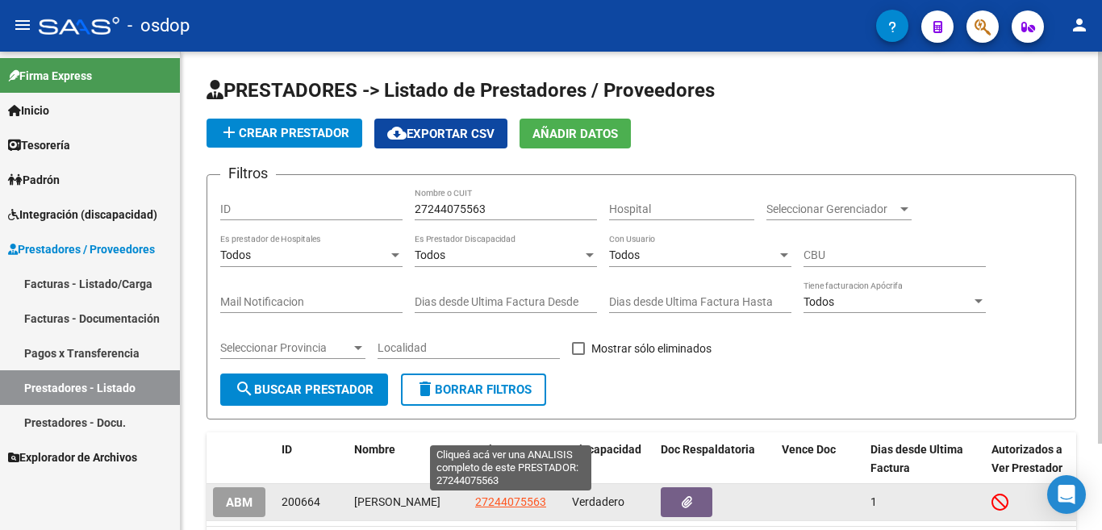
click at [524, 504] on span "27244075563" at bounding box center [510, 501] width 71 height 13
type textarea "27244075563"
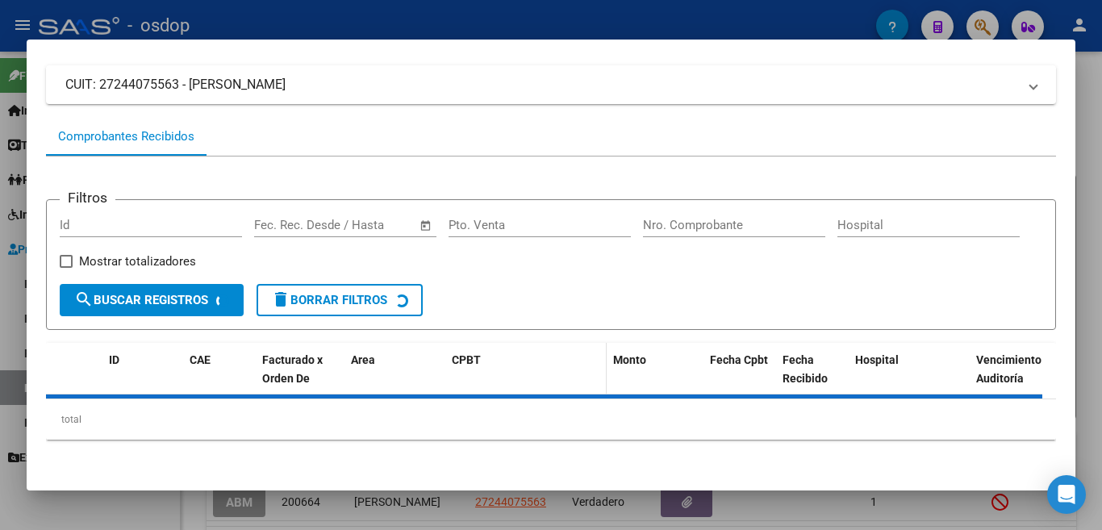
scroll to position [107, 0]
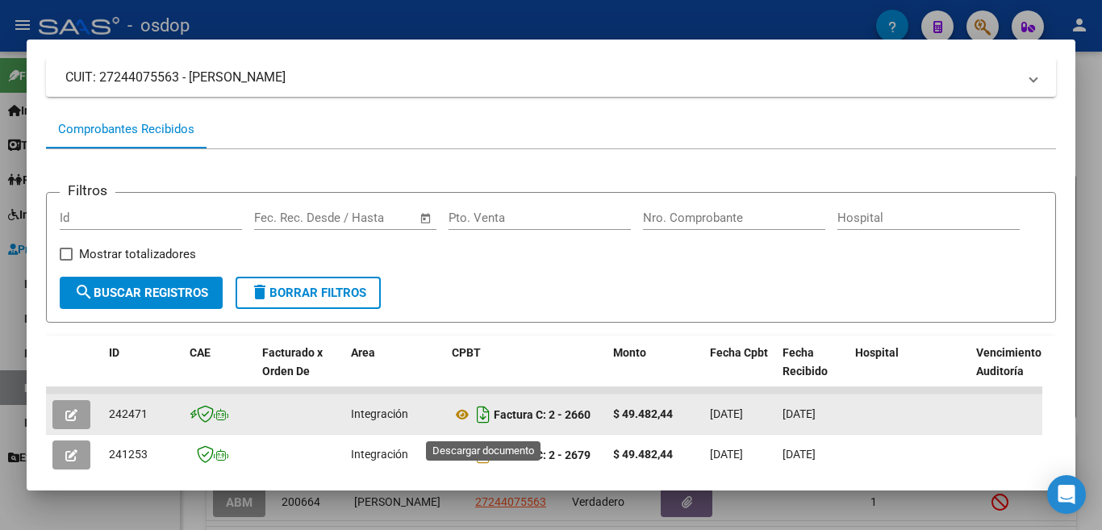
click at [474, 419] on icon "Descargar documento" at bounding box center [483, 415] width 21 height 26
click at [131, 420] on span "242471" at bounding box center [128, 413] width 39 height 13
copy span "242471"
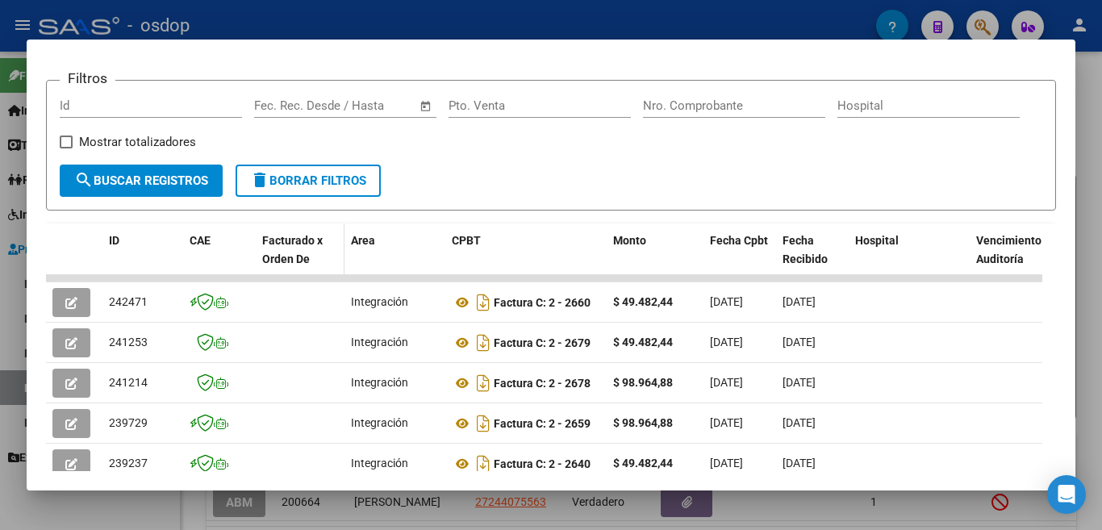
scroll to position [242, 0]
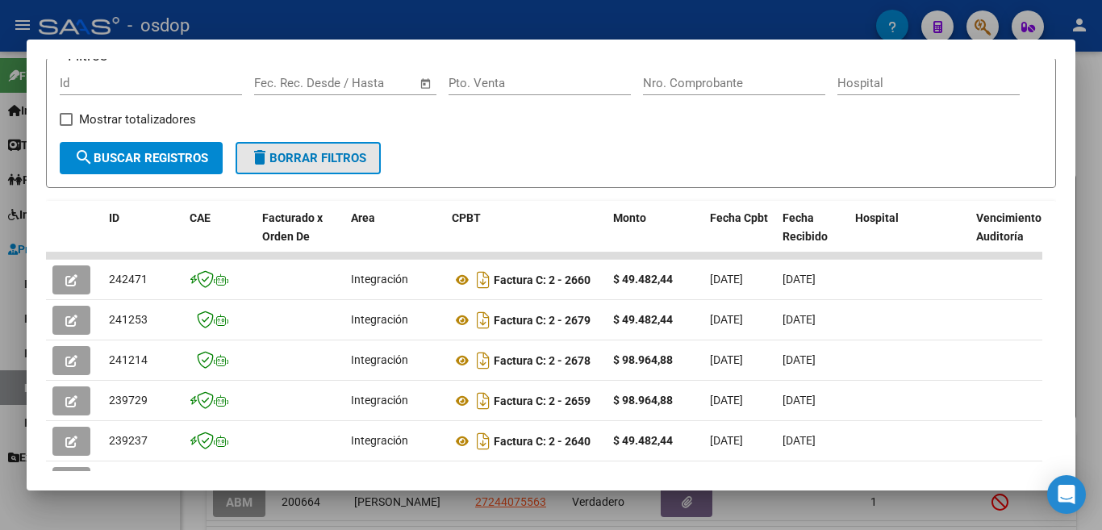
click at [310, 162] on span "delete Borrar Filtros" at bounding box center [308, 158] width 116 height 15
click at [322, 174] on button "delete Borrar Filtros" at bounding box center [308, 158] width 145 height 32
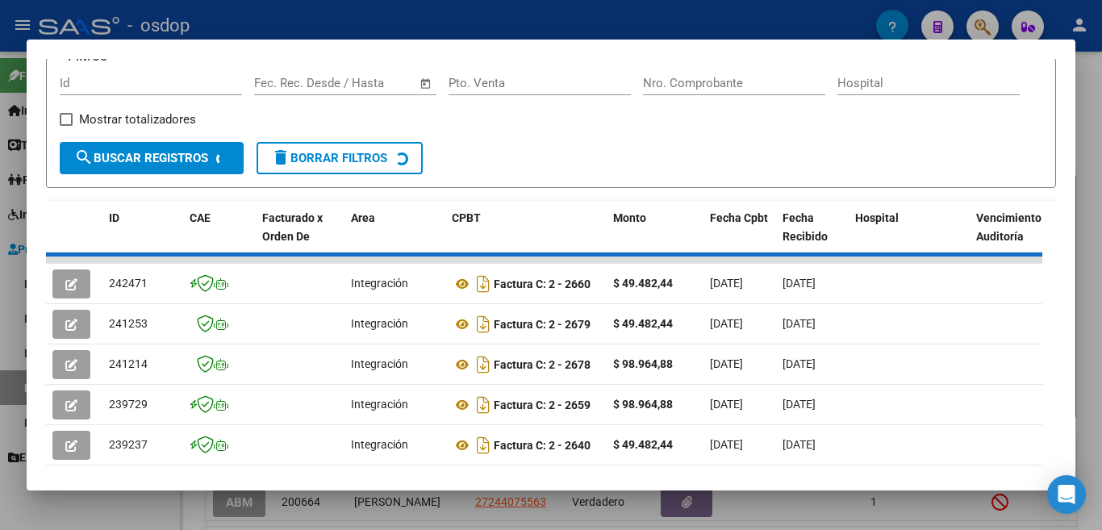
scroll to position [0, 0]
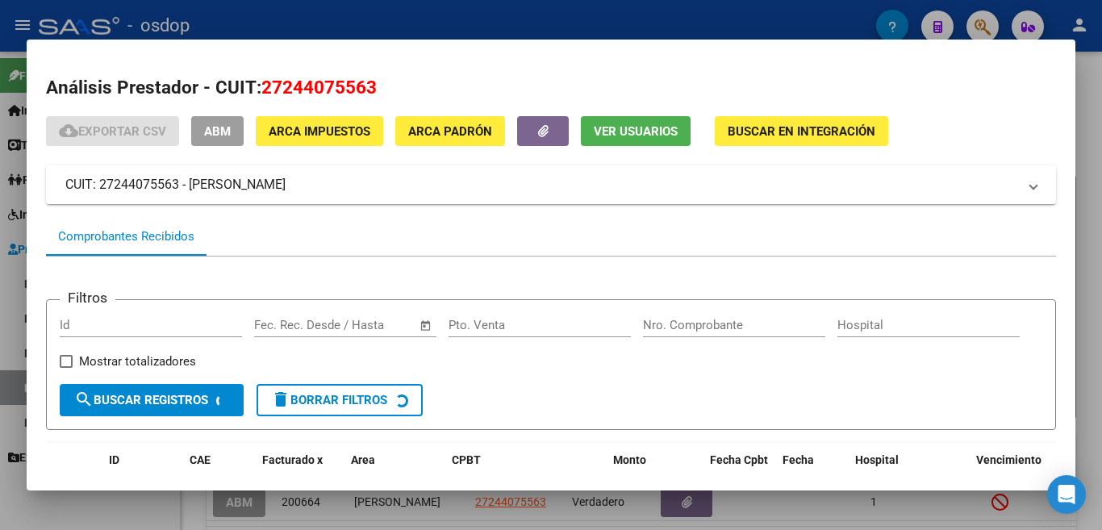
click at [22, 294] on div at bounding box center [551, 265] width 1102 height 530
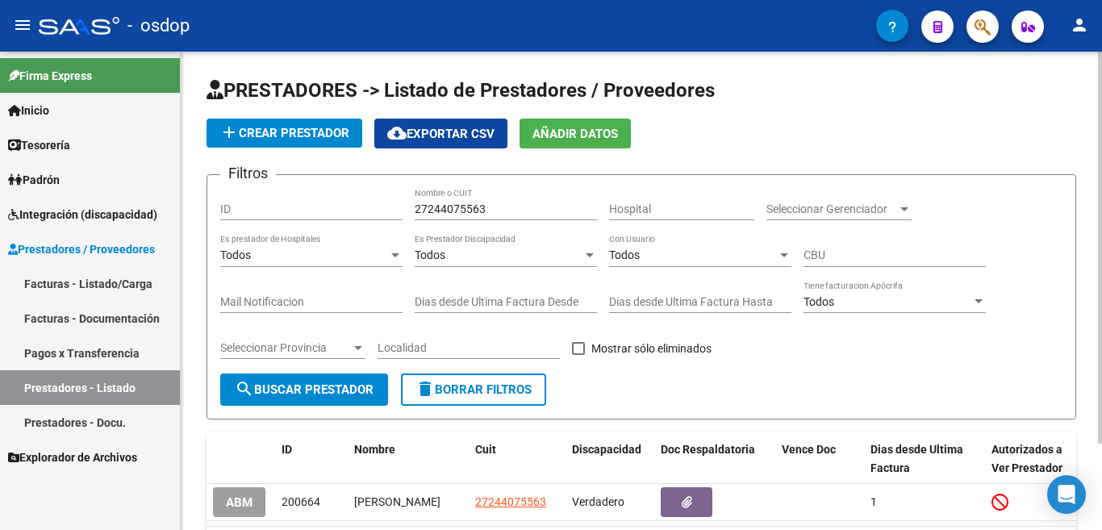
click at [427, 201] on div "27244075563 Nombre o CUIT" at bounding box center [506, 204] width 182 height 32
click at [494, 384] on span "delete Borrar Filtros" at bounding box center [473, 389] width 116 height 15
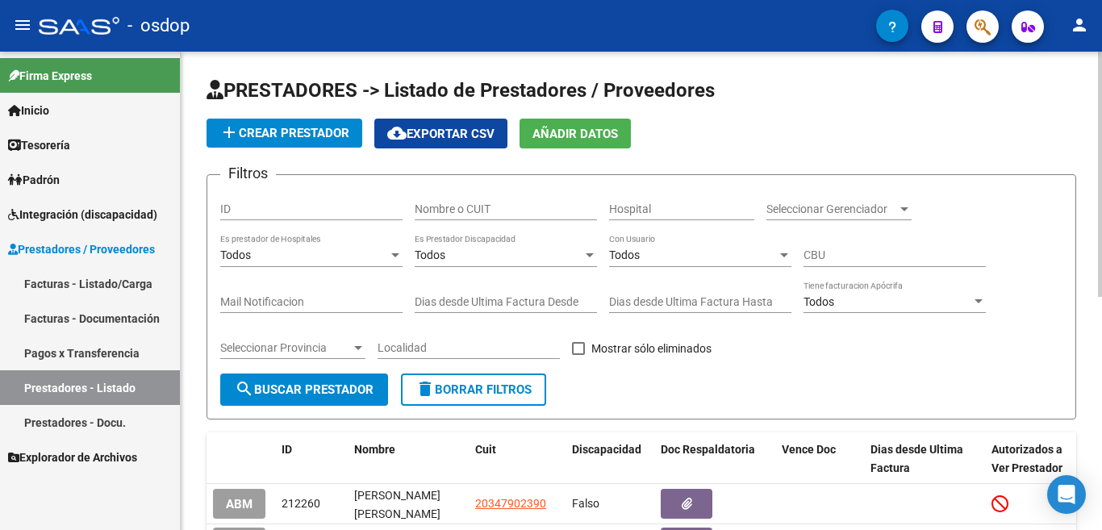
click at [460, 212] on input "Nombre o CUIT" at bounding box center [506, 209] width 182 height 14
paste input "27343639088"
type input "27343639088"
click at [283, 381] on button "search Buscar Prestador" at bounding box center [304, 390] width 168 height 32
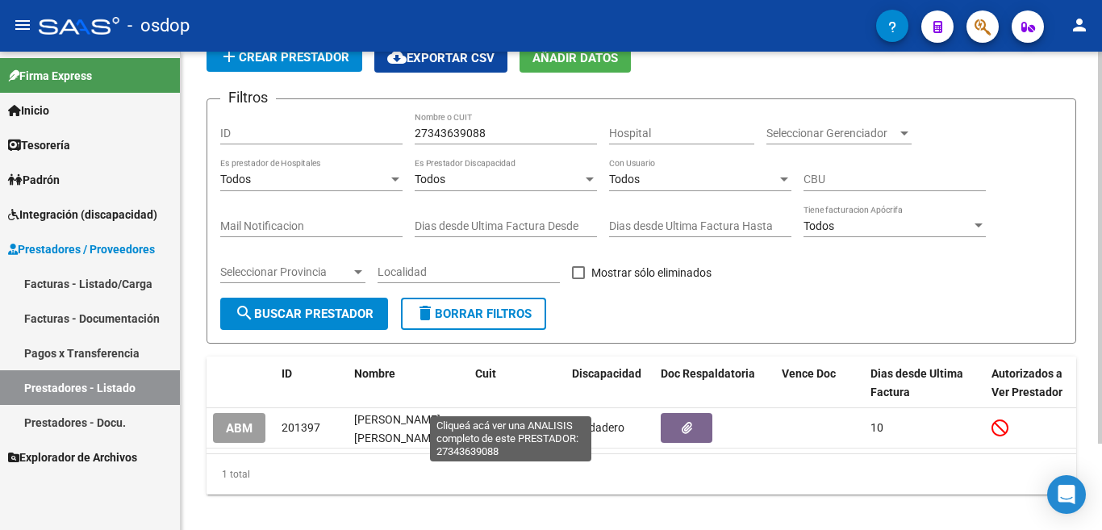
scroll to position [81, 0]
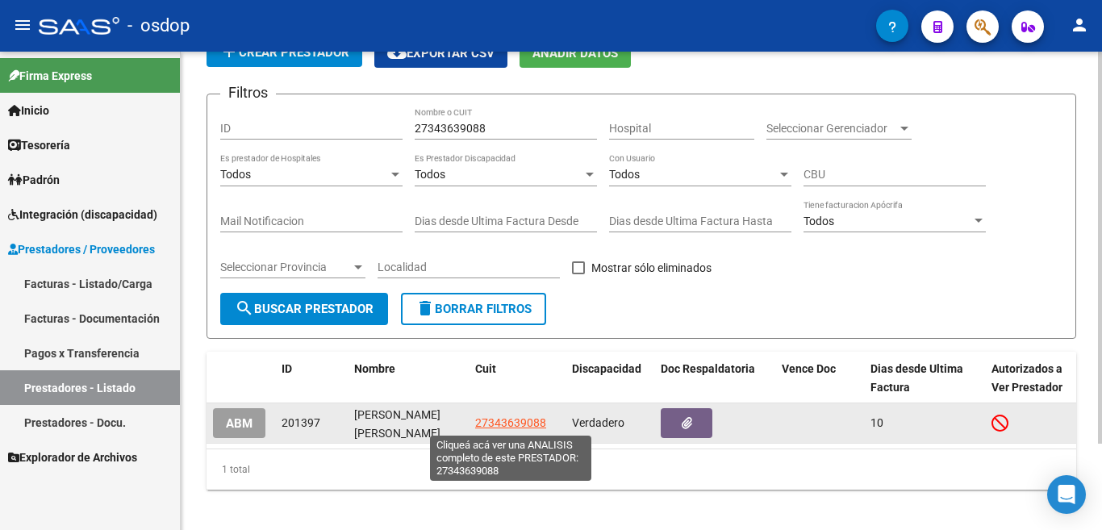
click at [510, 427] on span "27343639088" at bounding box center [510, 422] width 71 height 13
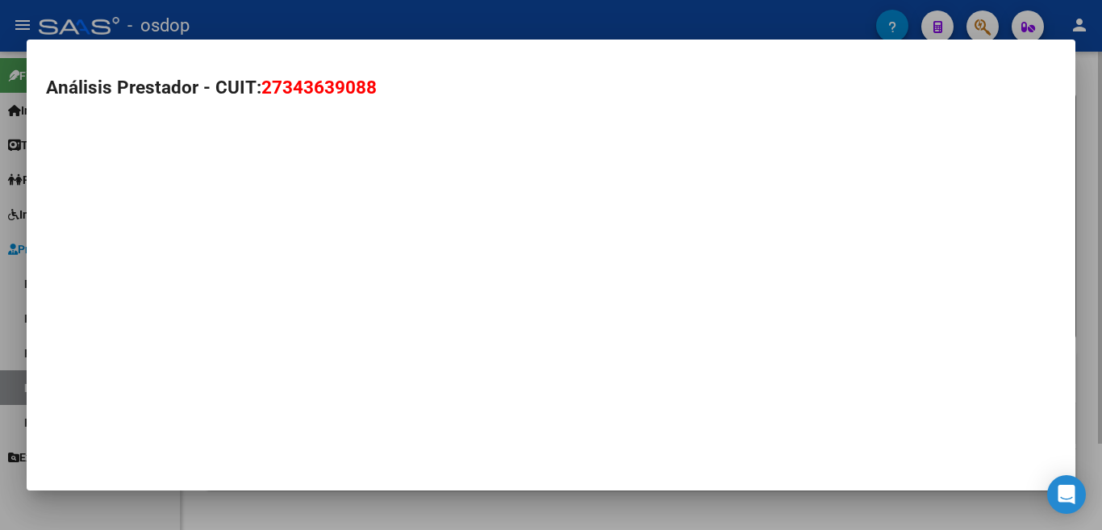
type textarea "27343639088"
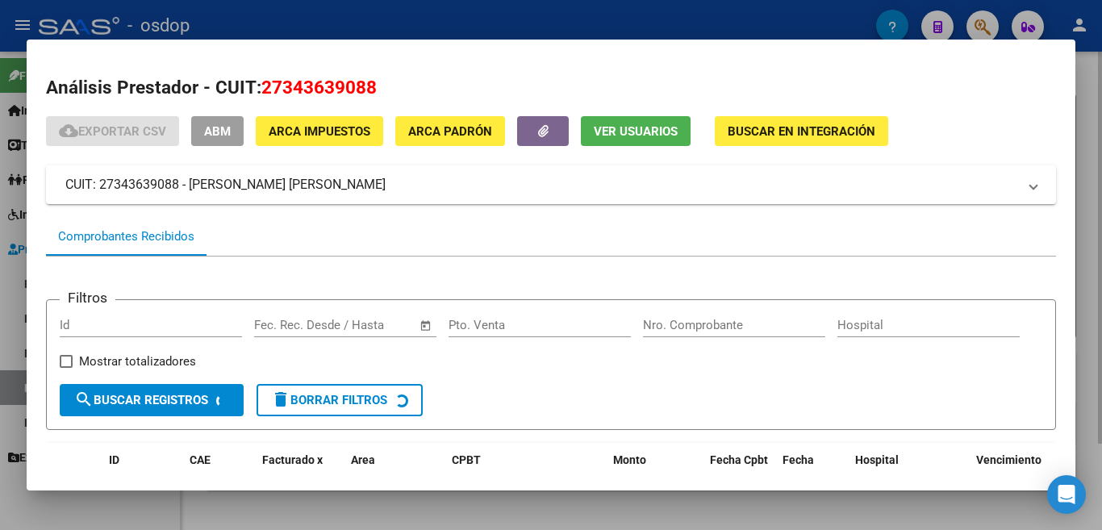
scroll to position [107, 0]
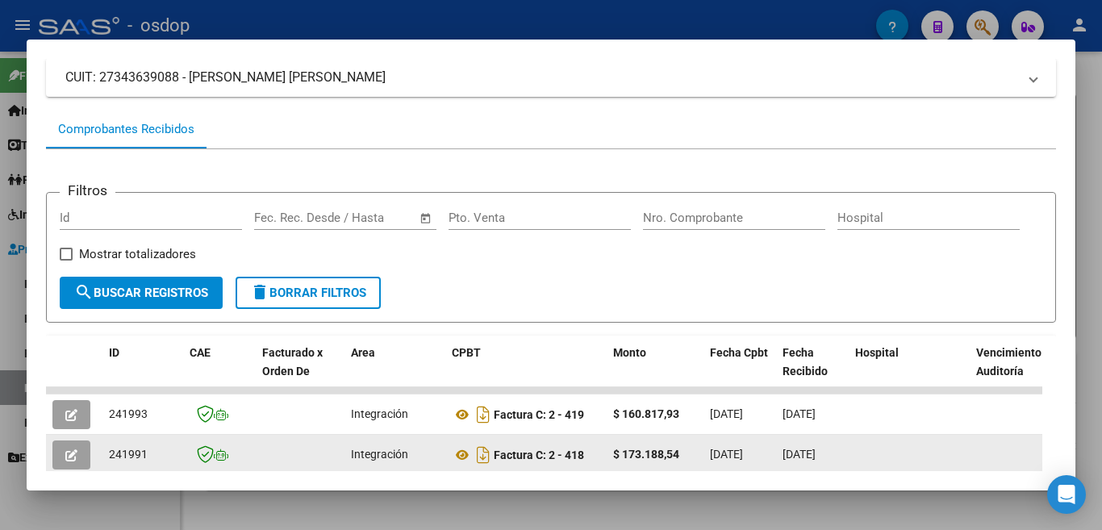
click at [118, 458] on span "241991" at bounding box center [128, 454] width 39 height 13
copy span "241991"
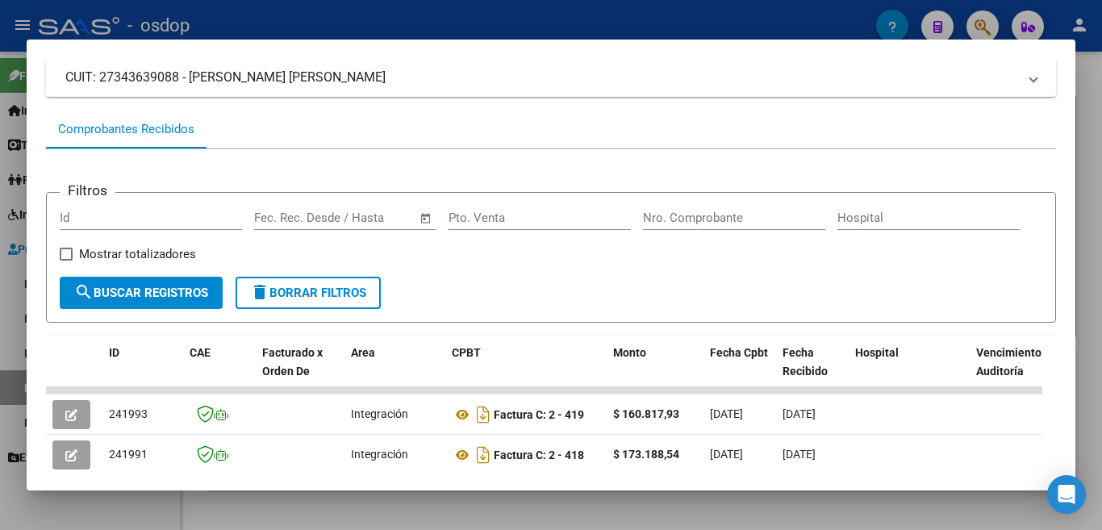
click at [0, 272] on div at bounding box center [551, 265] width 1102 height 530
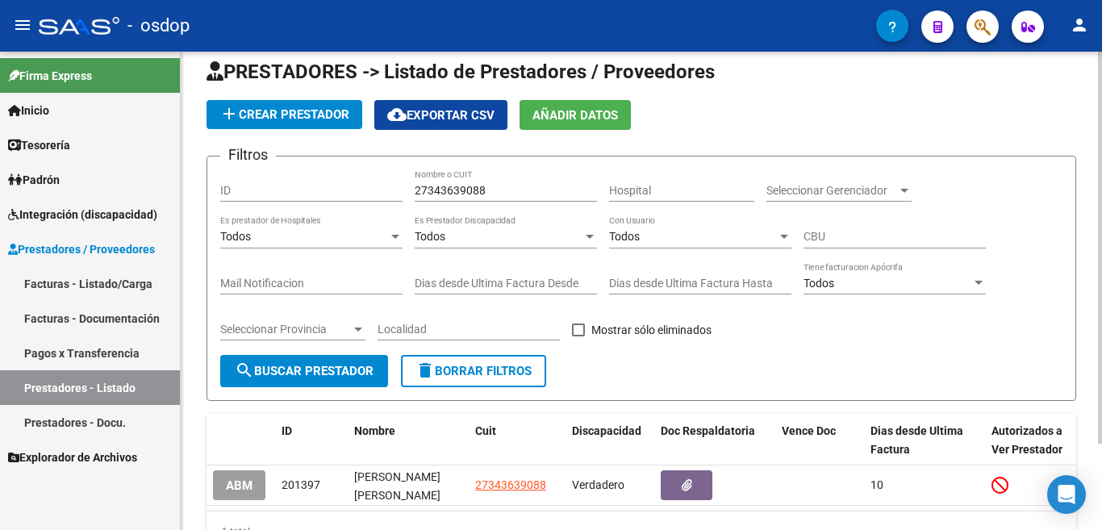
scroll to position [0, 0]
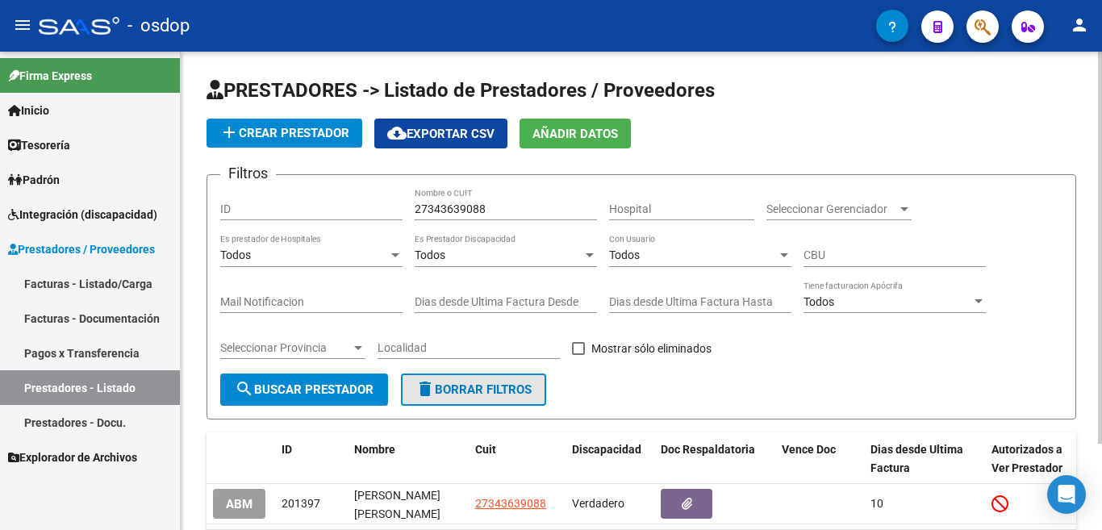
click at [461, 386] on span "delete Borrar Filtros" at bounding box center [473, 389] width 116 height 15
